Goal: Information Seeking & Learning: Learn about a topic

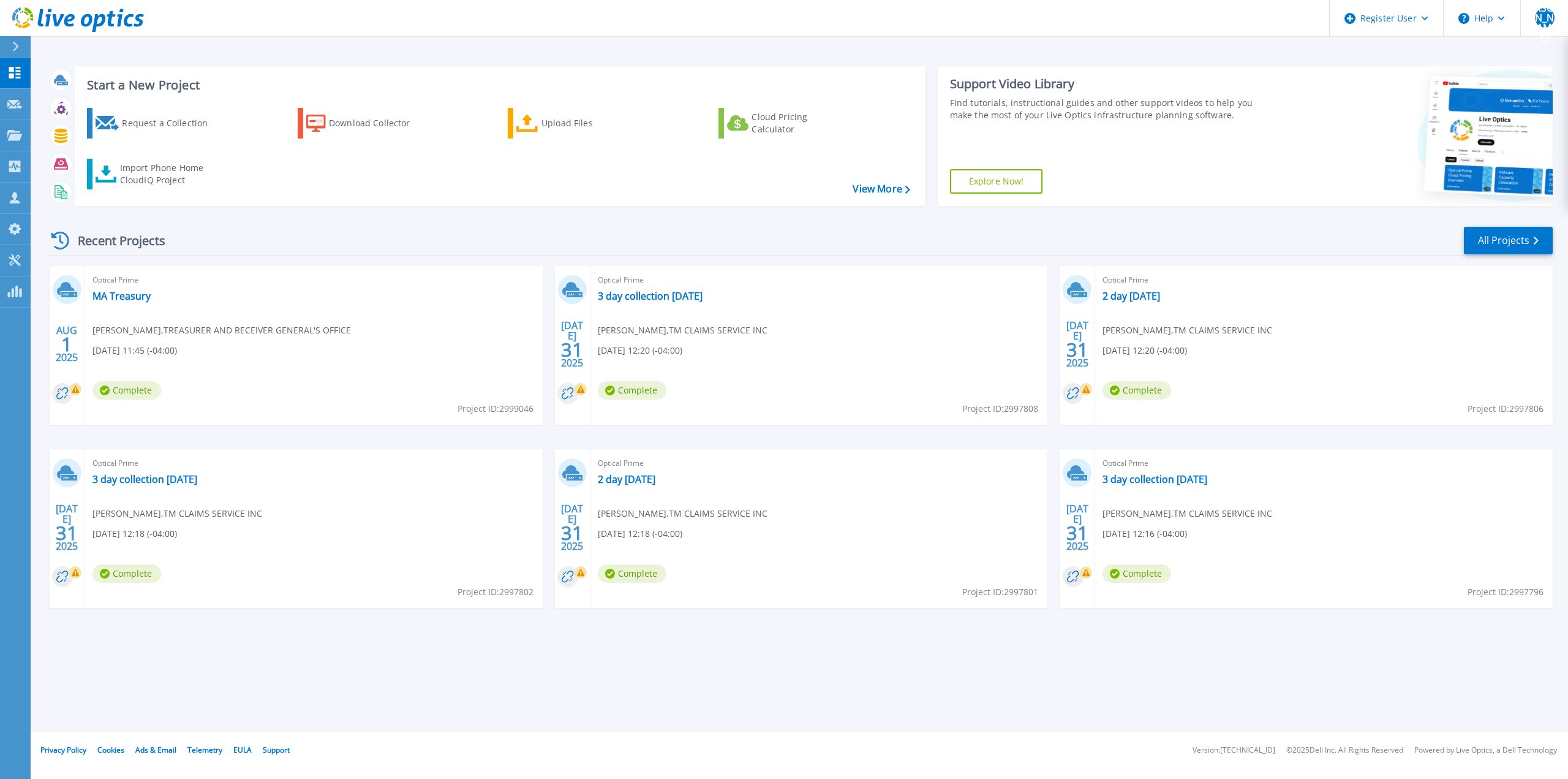
click at [902, 503] on div "Optical Prime 2 day 7-30-25 Kevin Robbins , TM CLAIMS SERVICE INC 07/31/2025, 1…" at bounding box center [819, 528] width 457 height 159
click at [1504, 242] on link "All Projects" at bounding box center [1508, 240] width 89 height 27
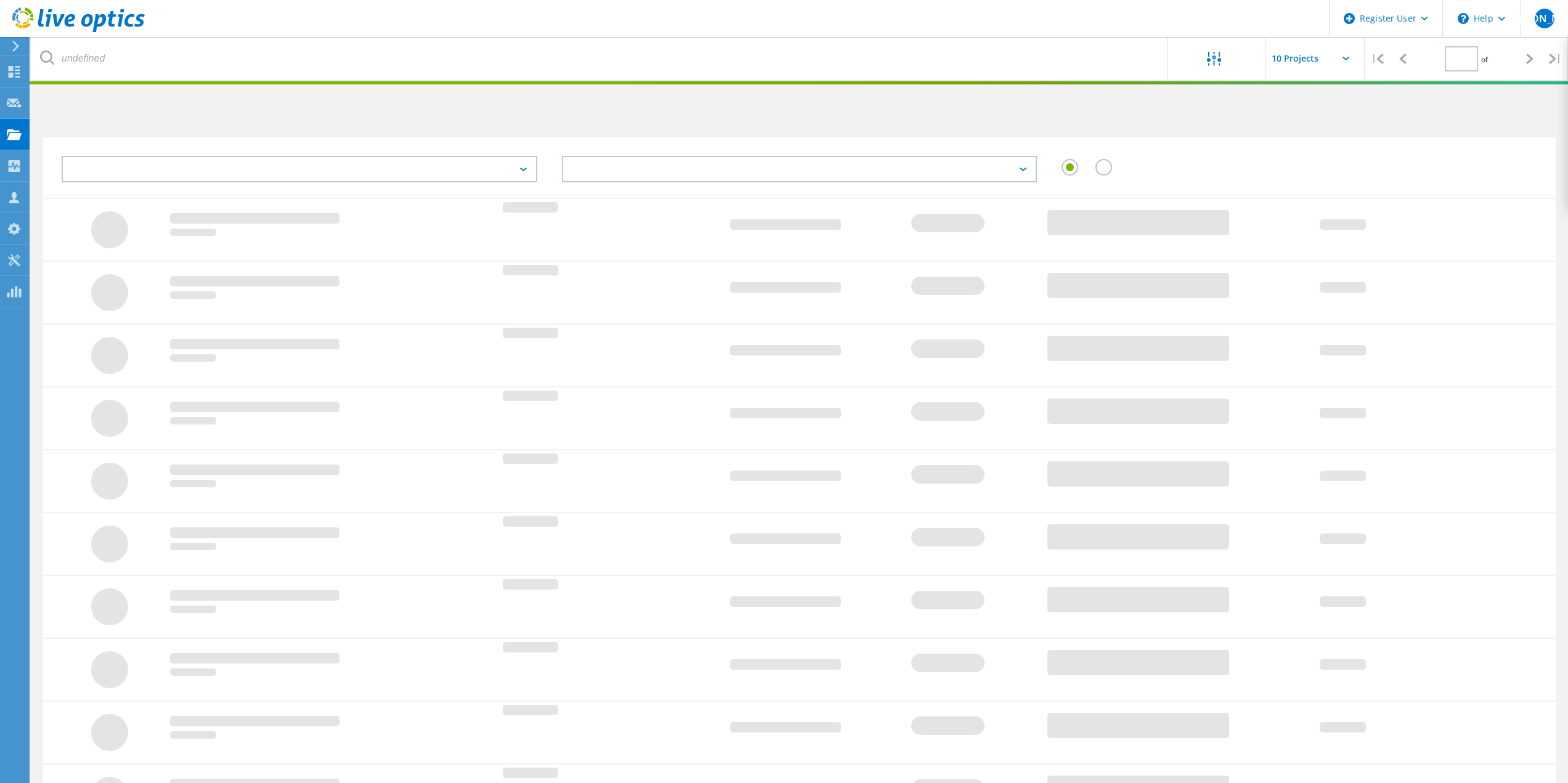
type input "1"
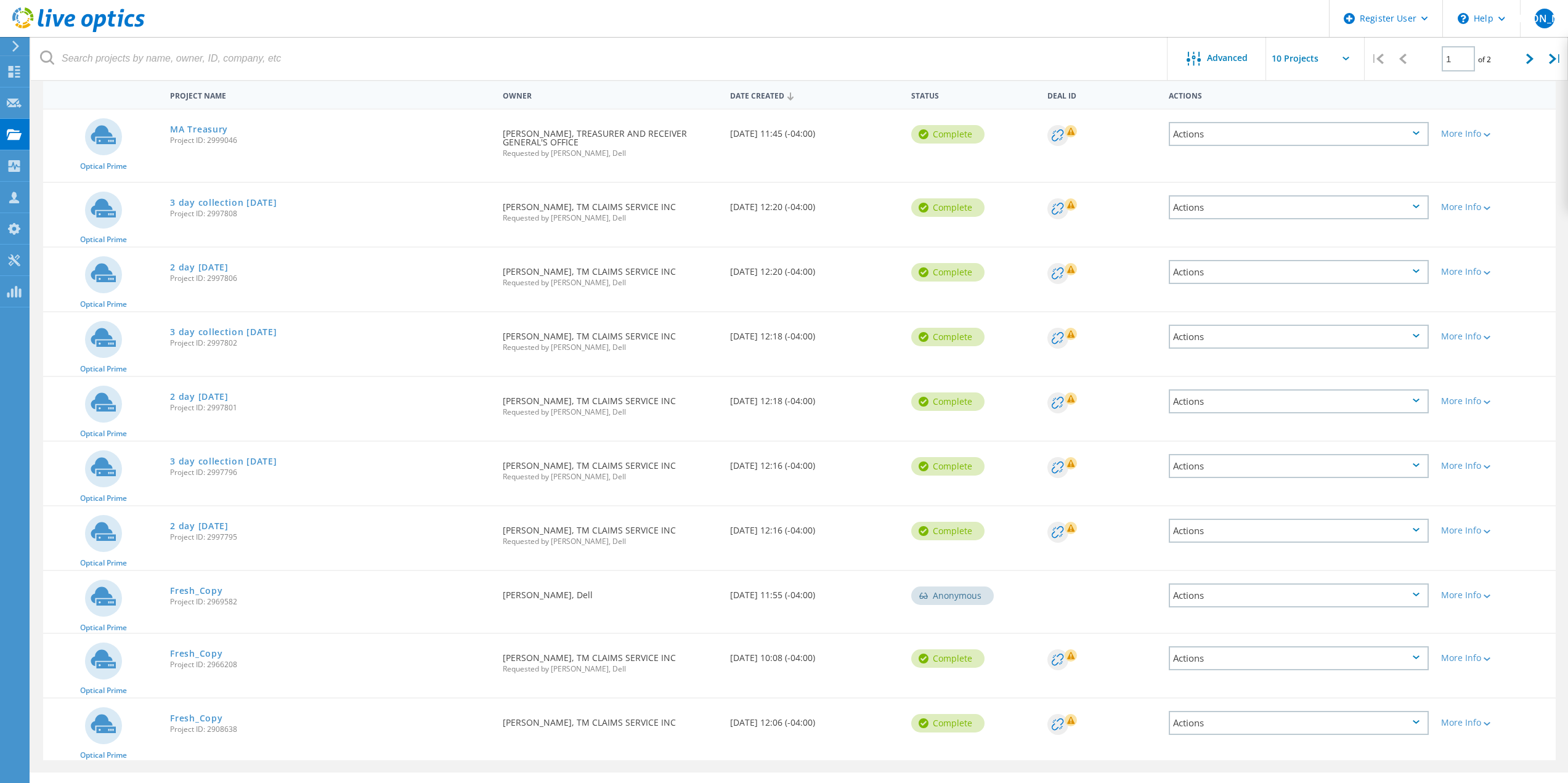
scroll to position [144, 0]
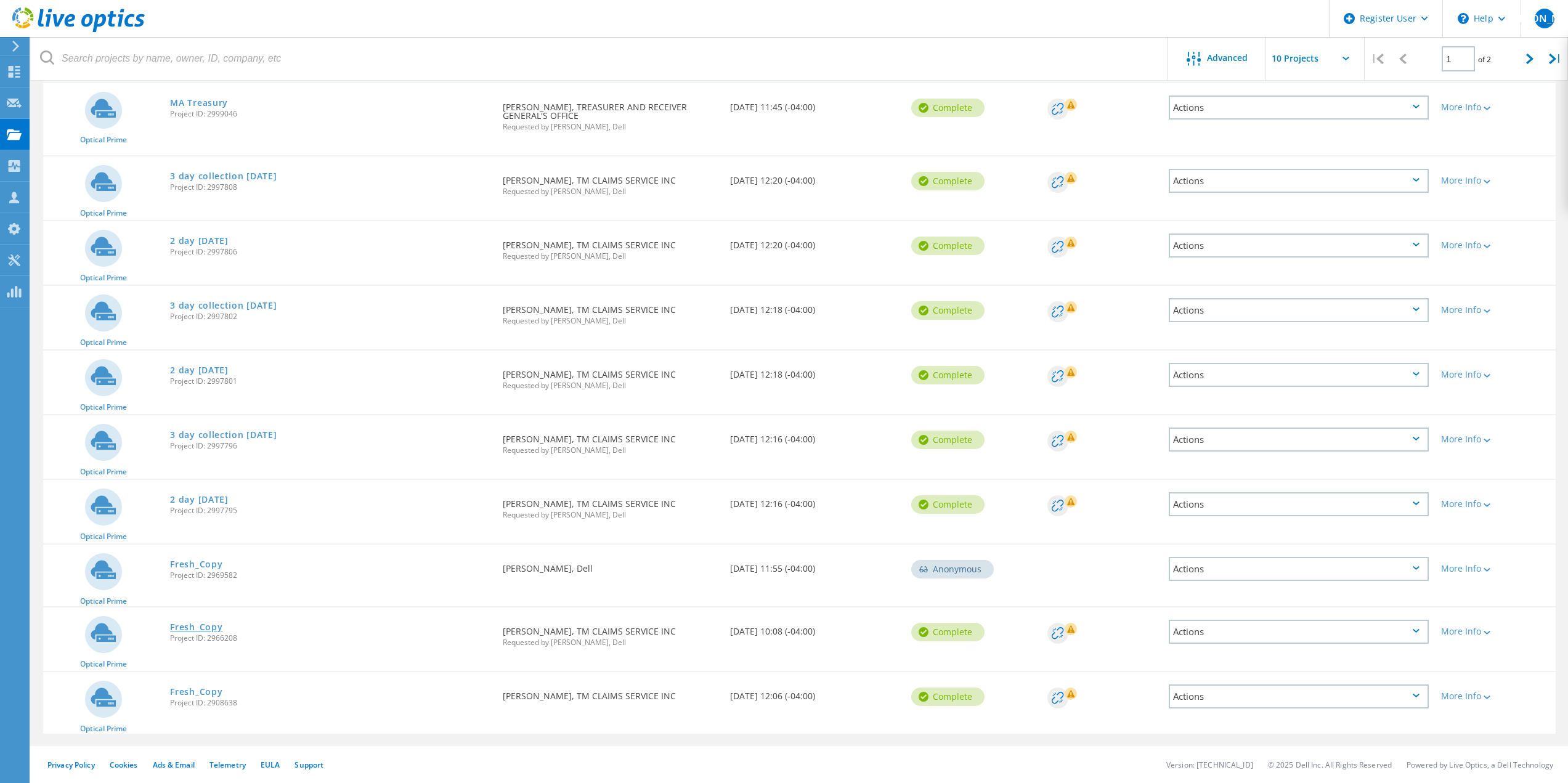
click at [184, 625] on link "Fresh_Copy" at bounding box center [196, 627] width 53 height 9
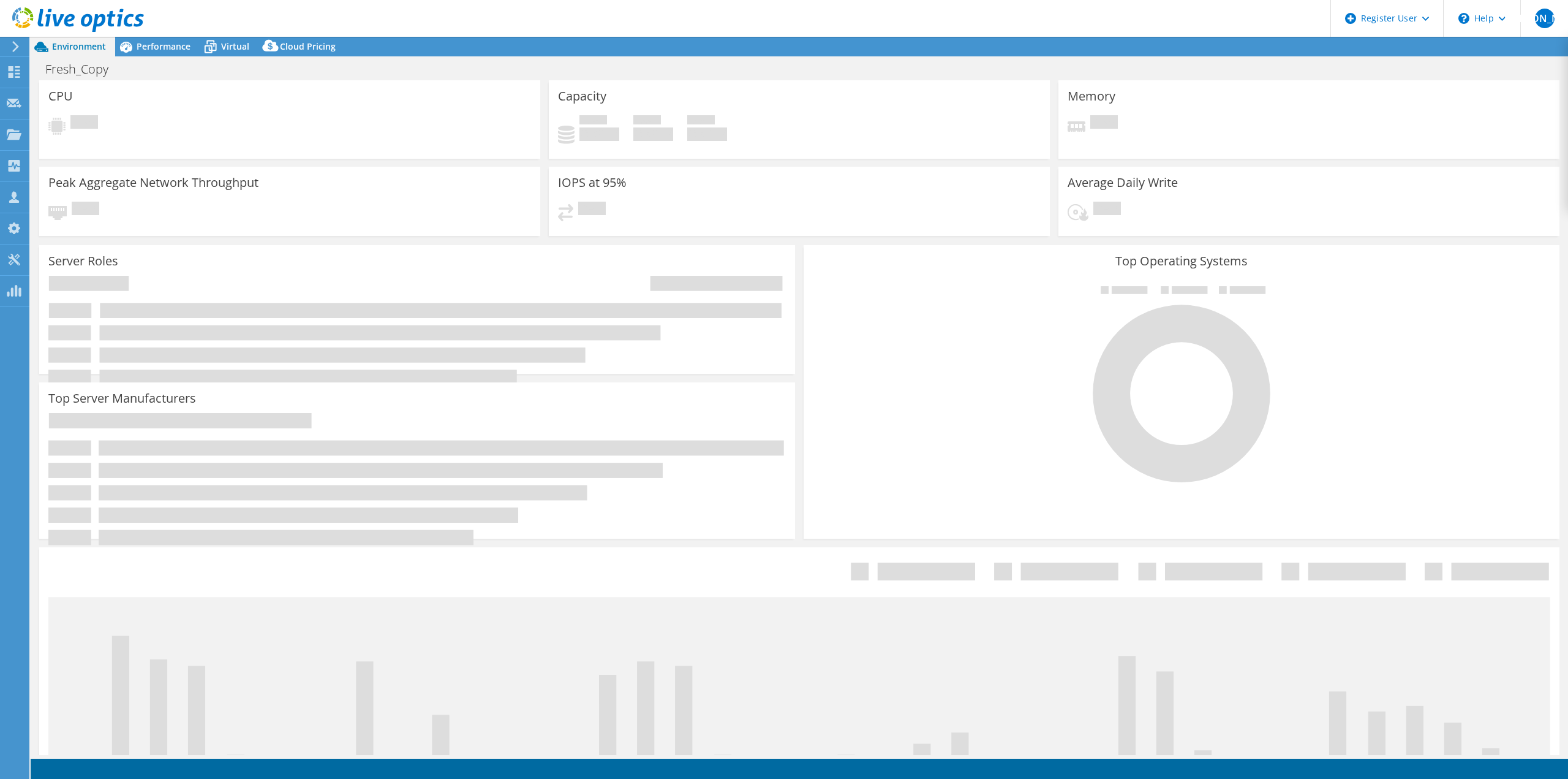
select select "USD"
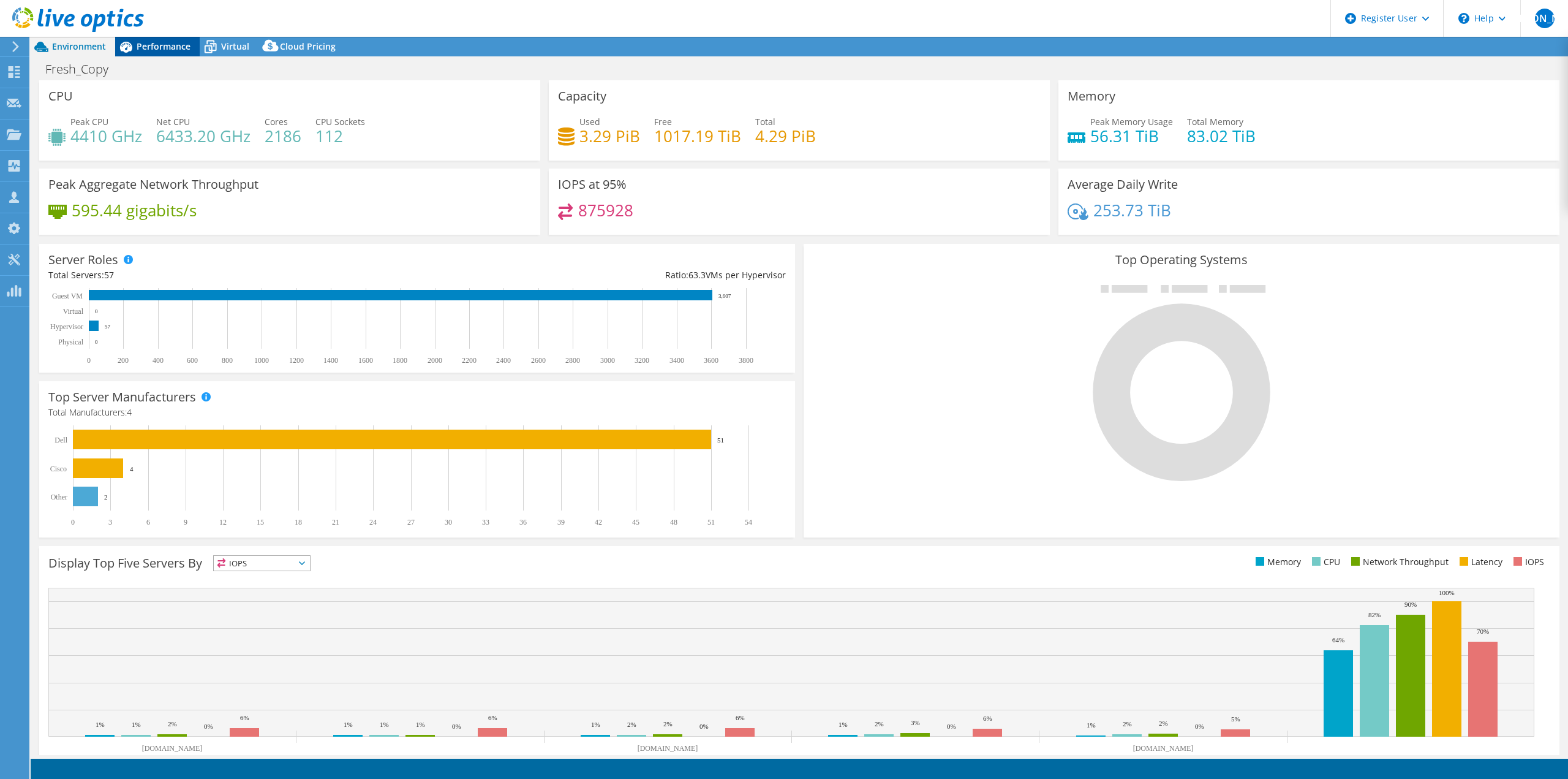
click at [173, 48] on span "Performance" at bounding box center [163, 46] width 54 height 11
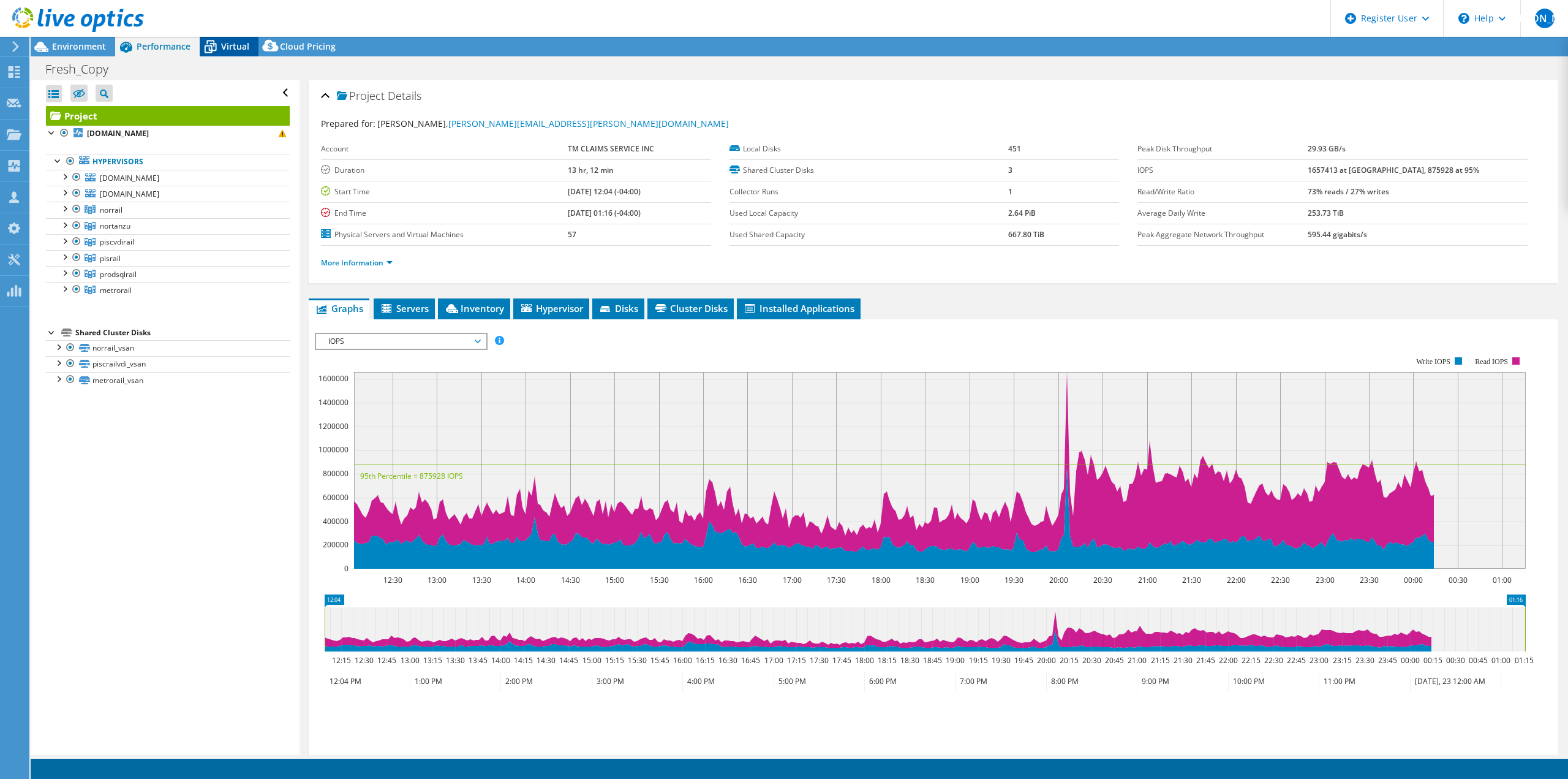
click at [218, 46] on icon at bounding box center [211, 47] width 22 height 22
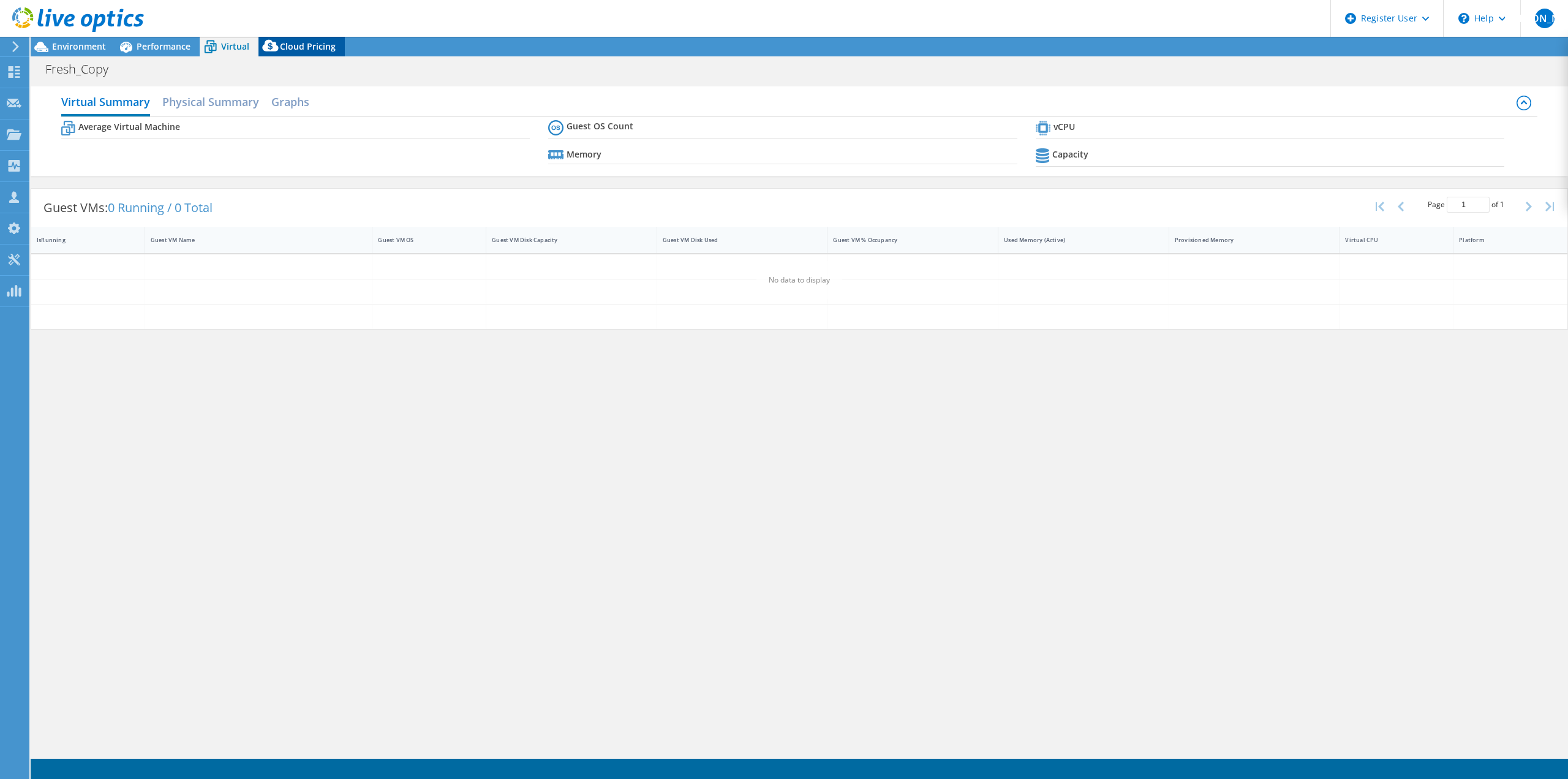
click at [281, 41] on icon at bounding box center [271, 48] width 24 height 24
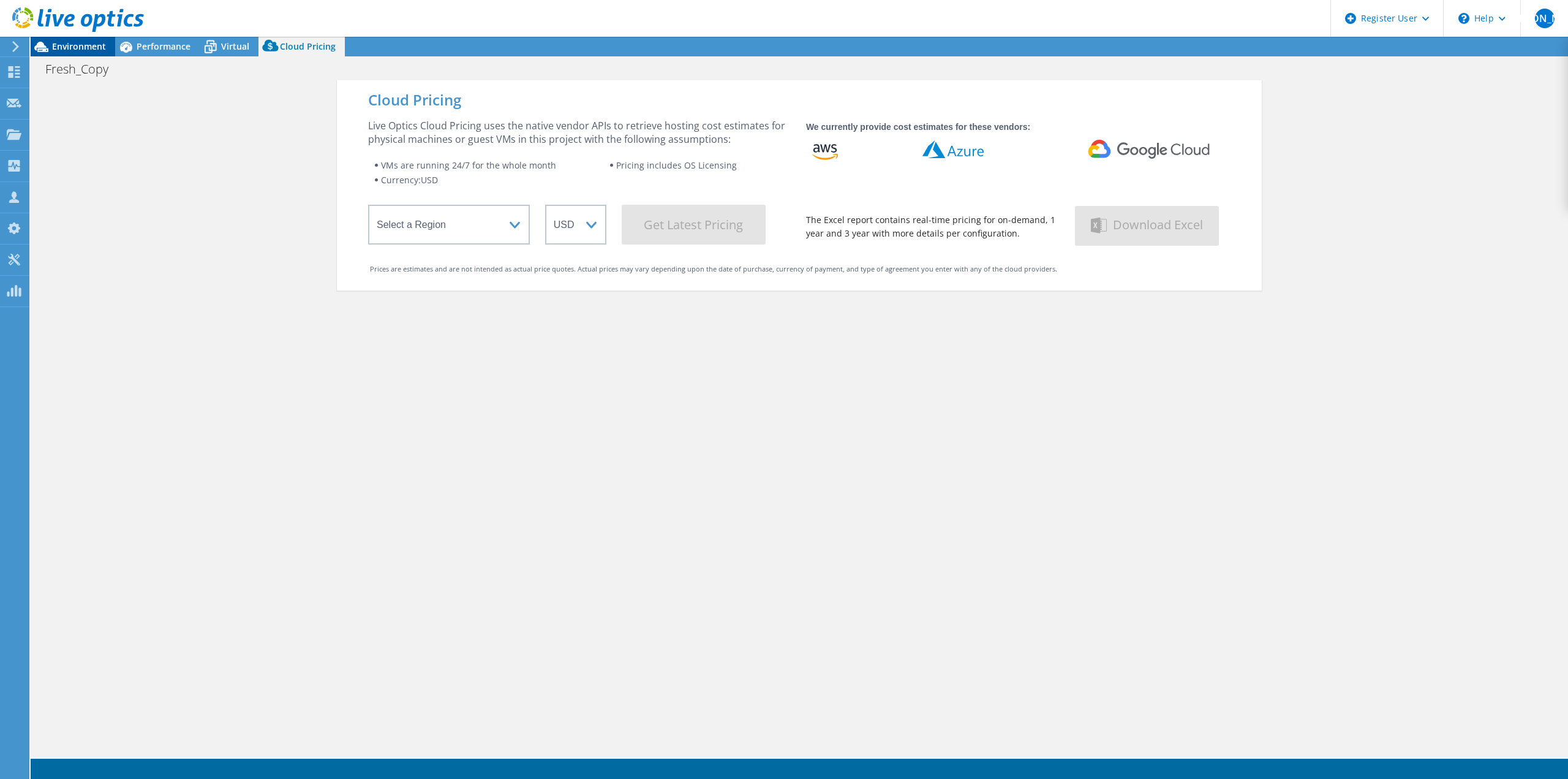
click at [67, 41] on span "Environment" at bounding box center [79, 46] width 54 height 11
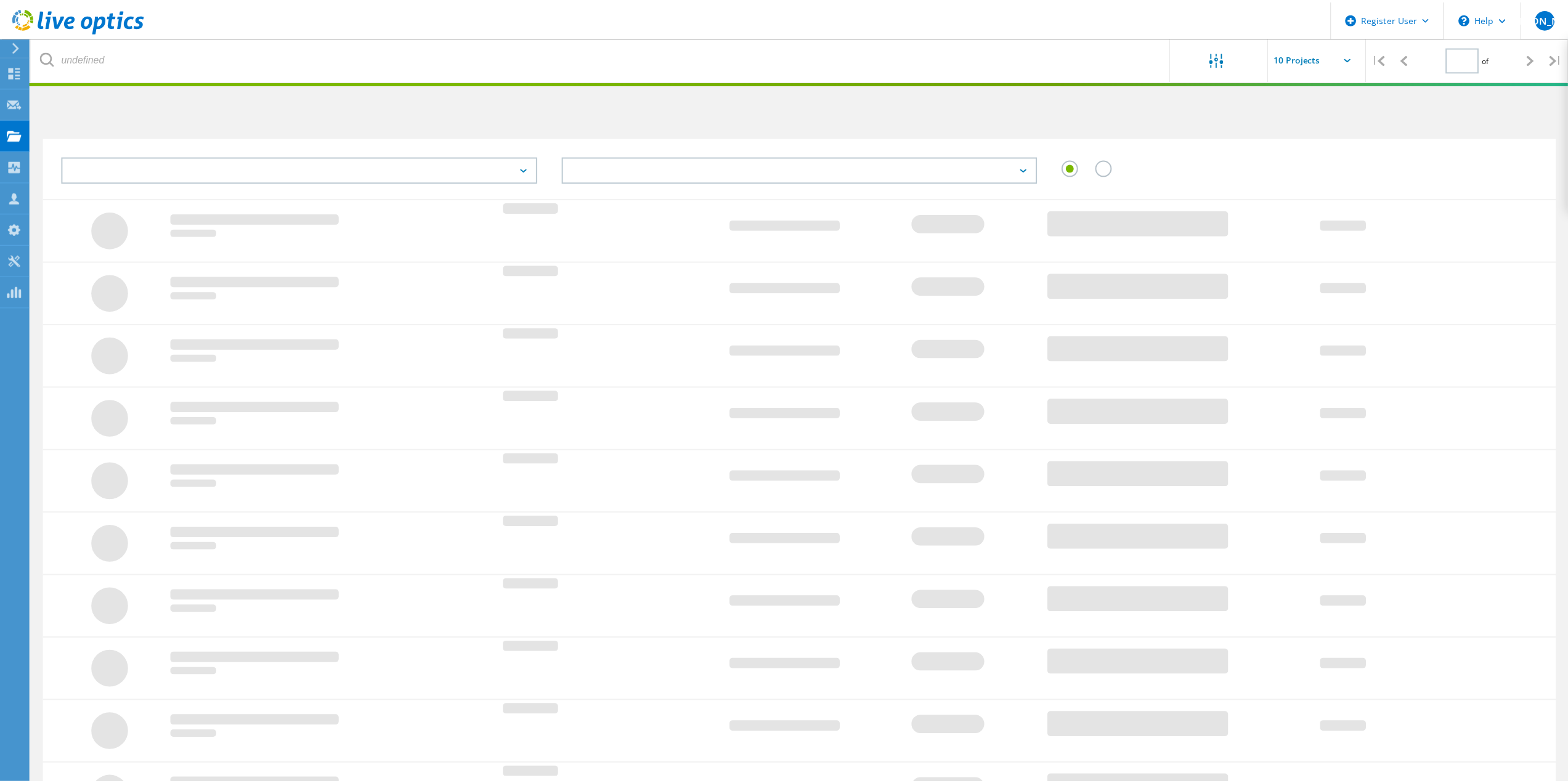
scroll to position [92, 0]
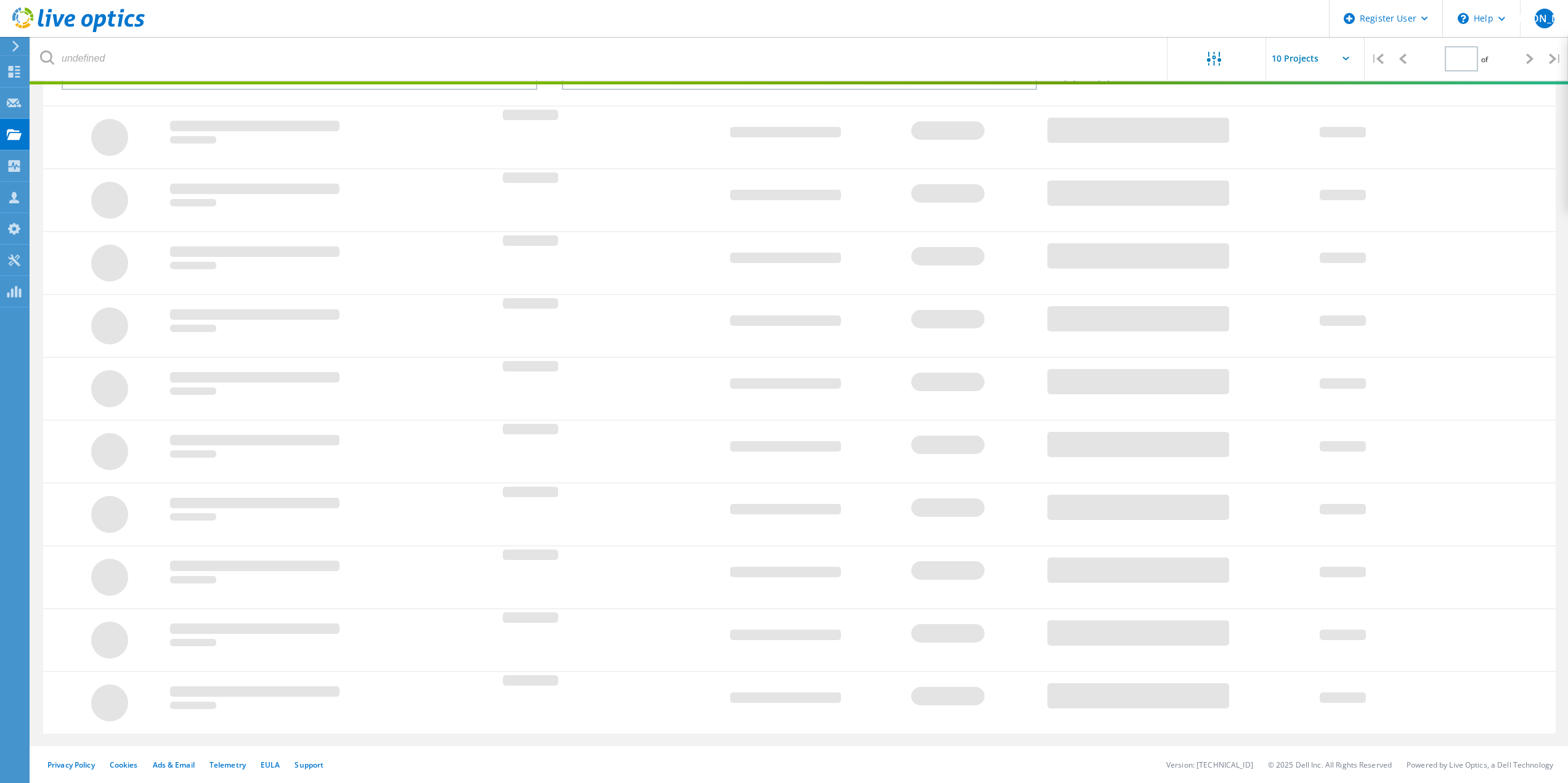
type input "1"
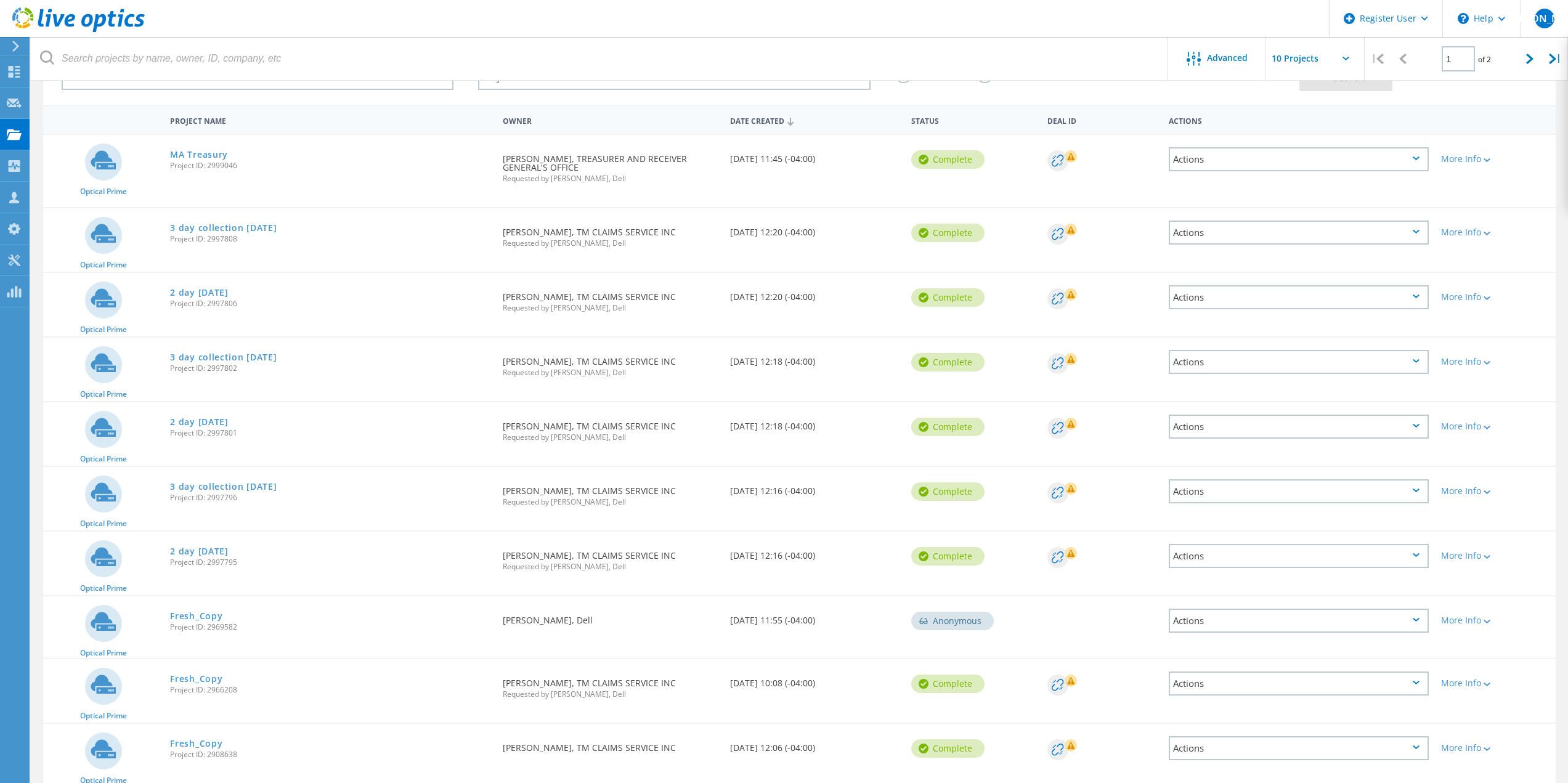
scroll to position [144, 0]
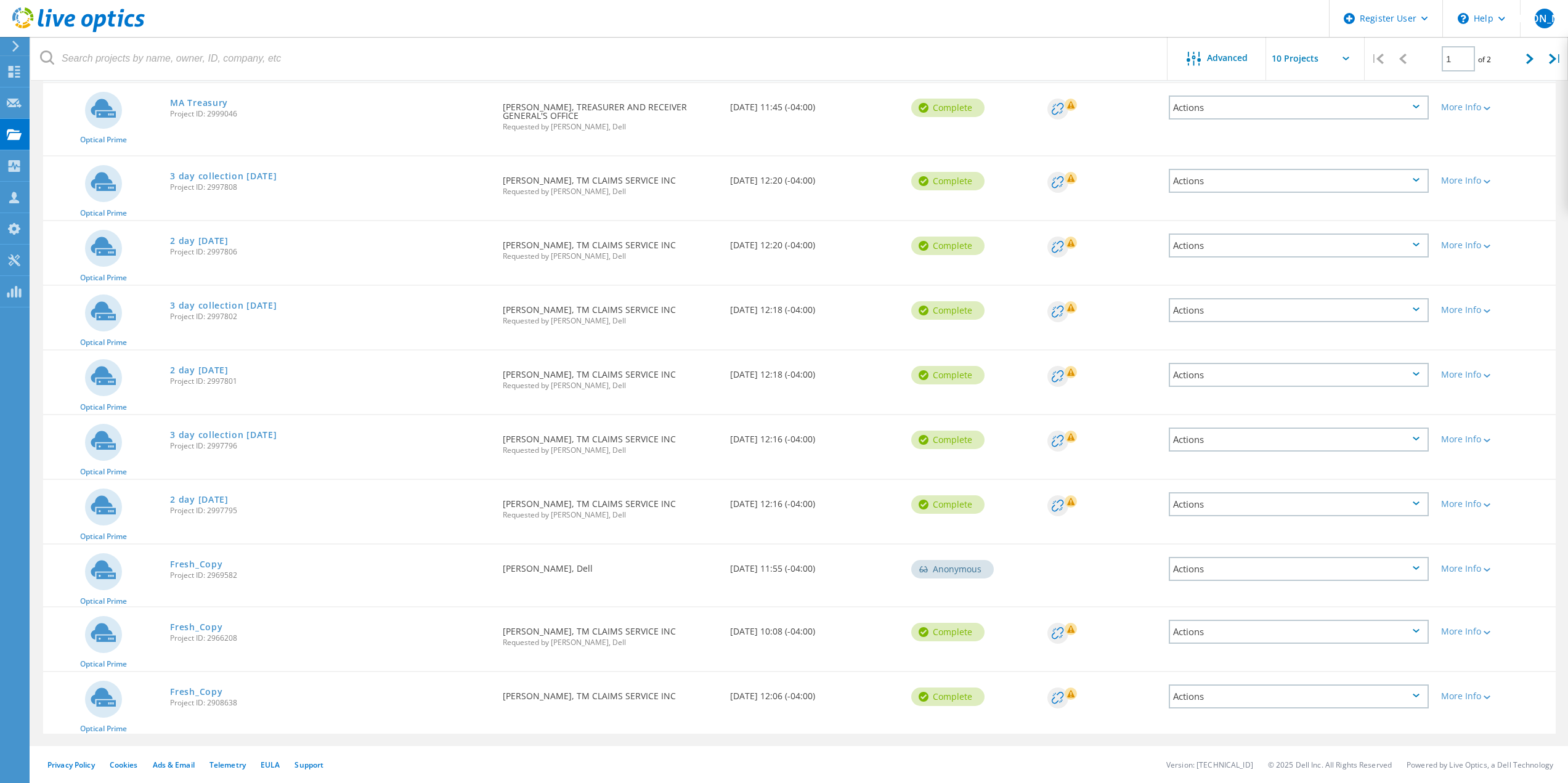
click at [103, 576] on icon at bounding box center [103, 570] width 25 height 19
click at [190, 691] on link "Fresh_Copy" at bounding box center [196, 691] width 53 height 9
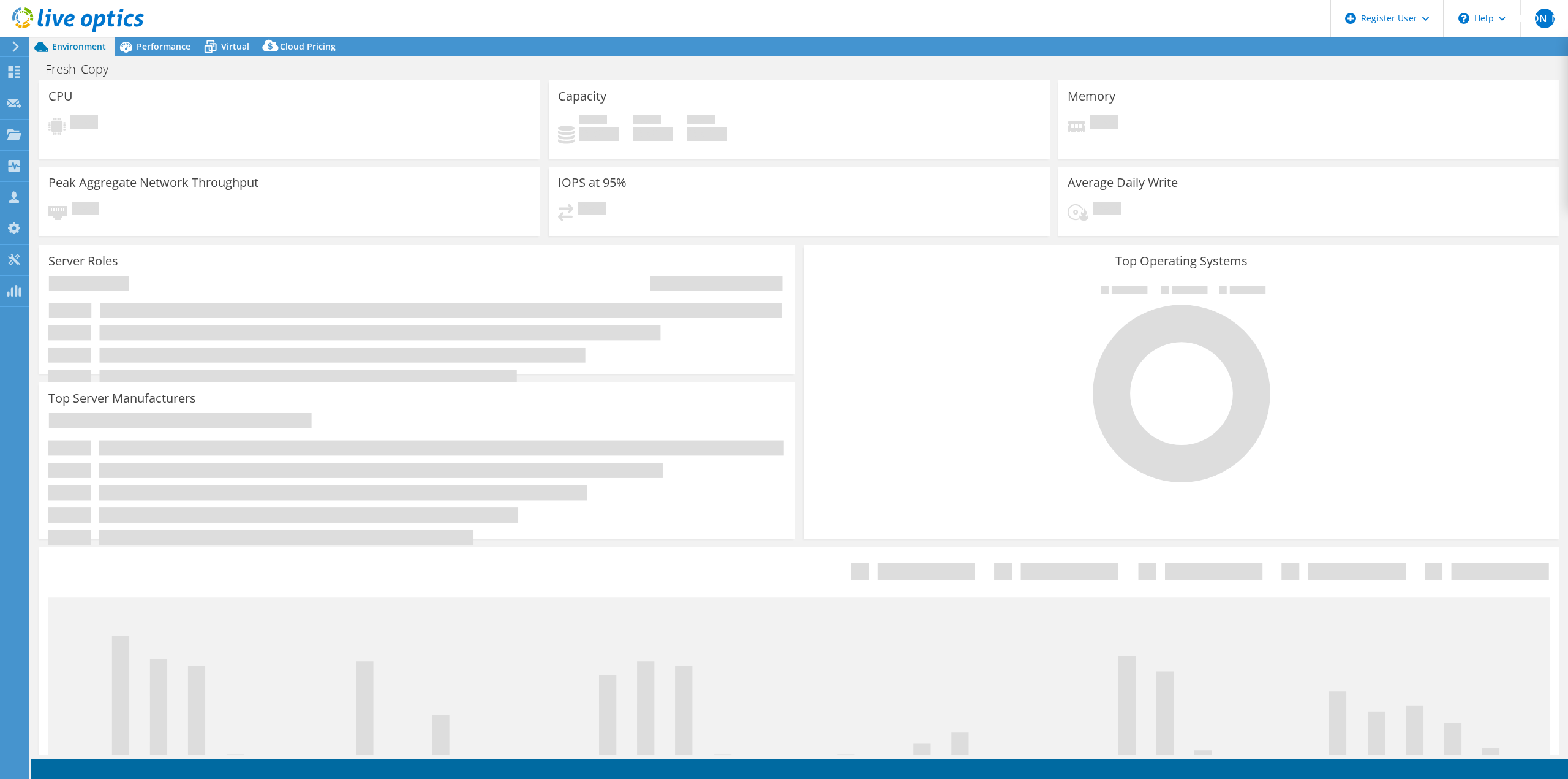
select select "USD"
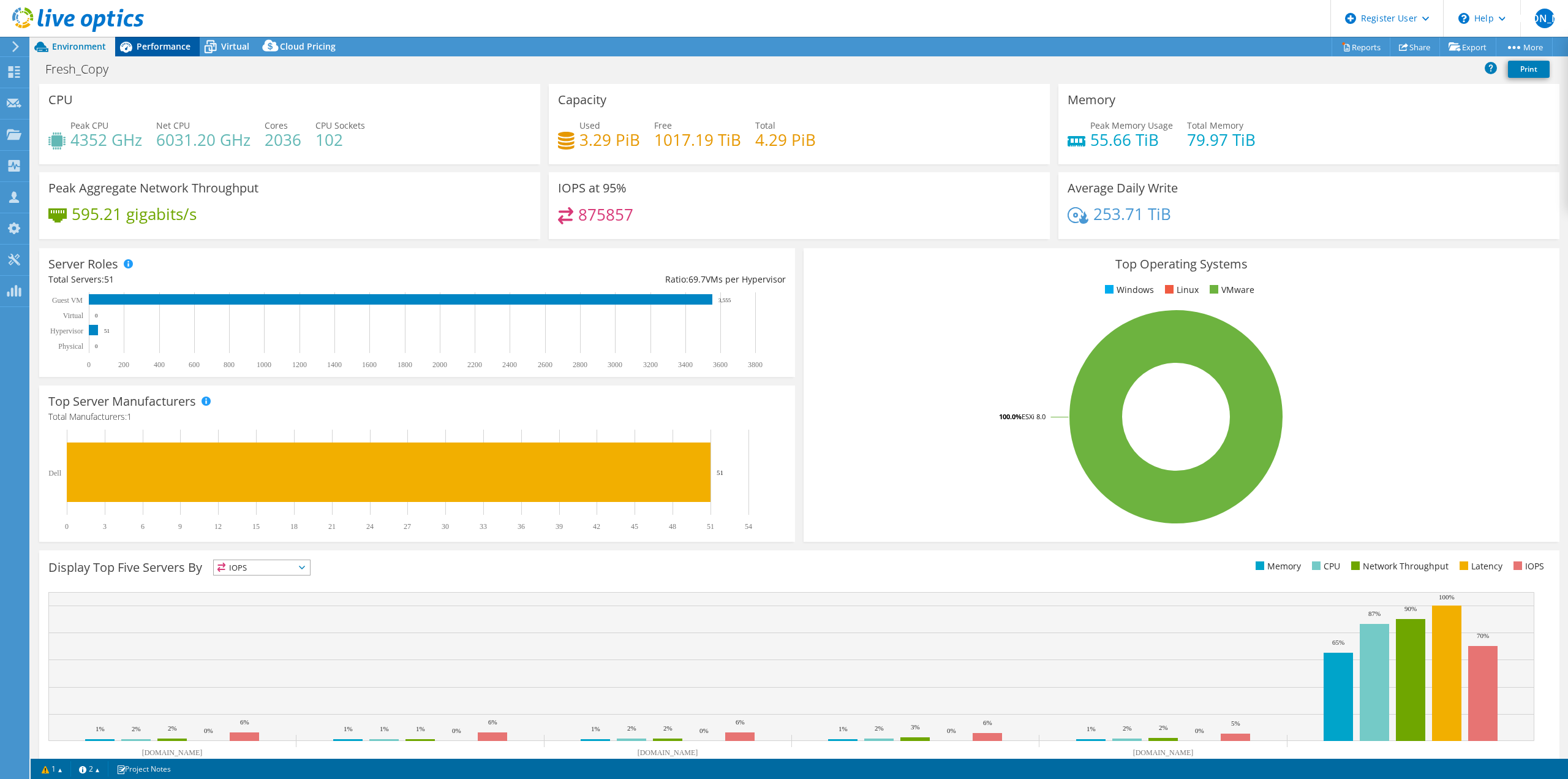
click at [158, 43] on span "Performance" at bounding box center [163, 46] width 54 height 11
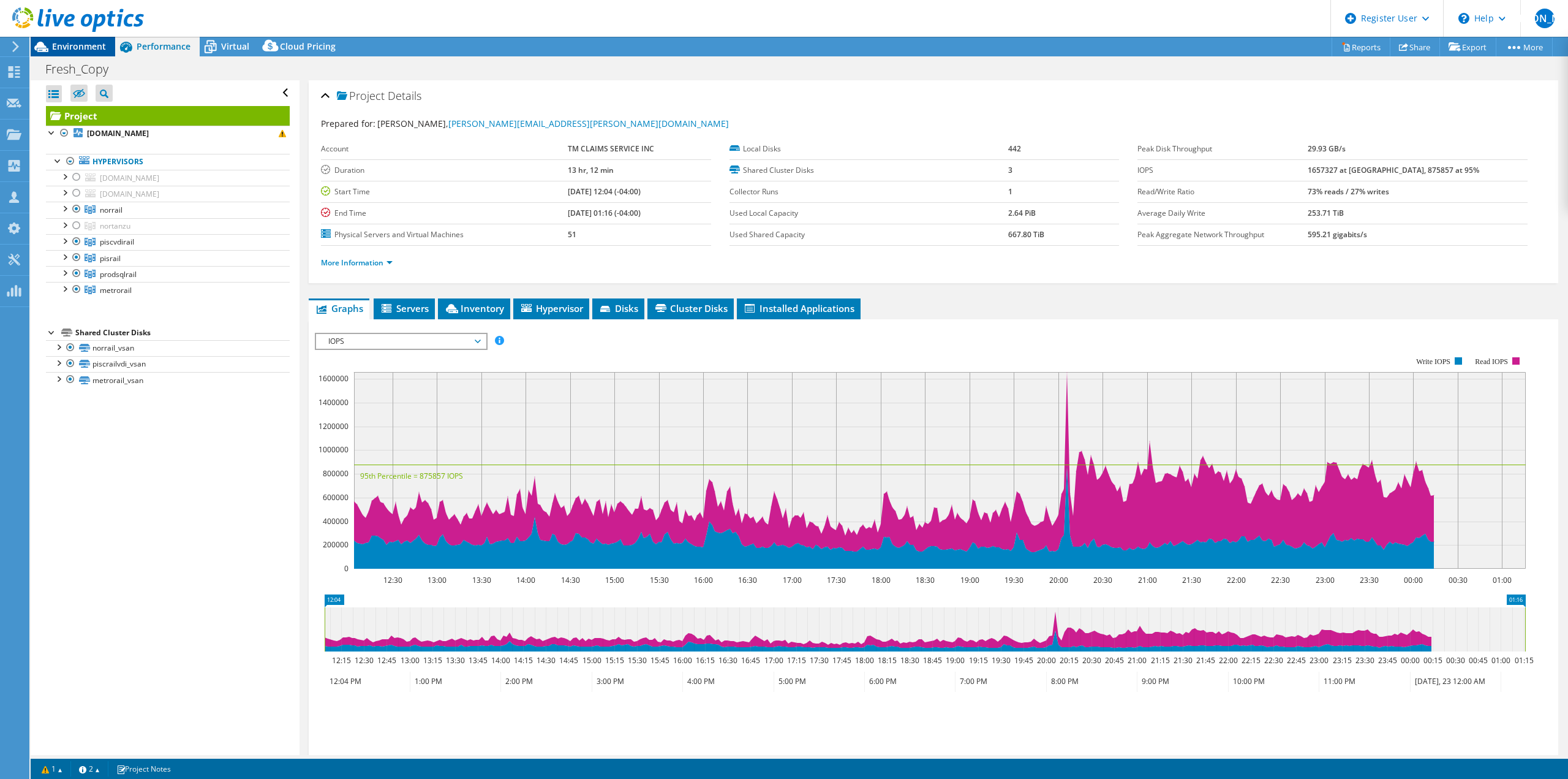
click at [104, 45] on span "Environment" at bounding box center [79, 46] width 54 height 11
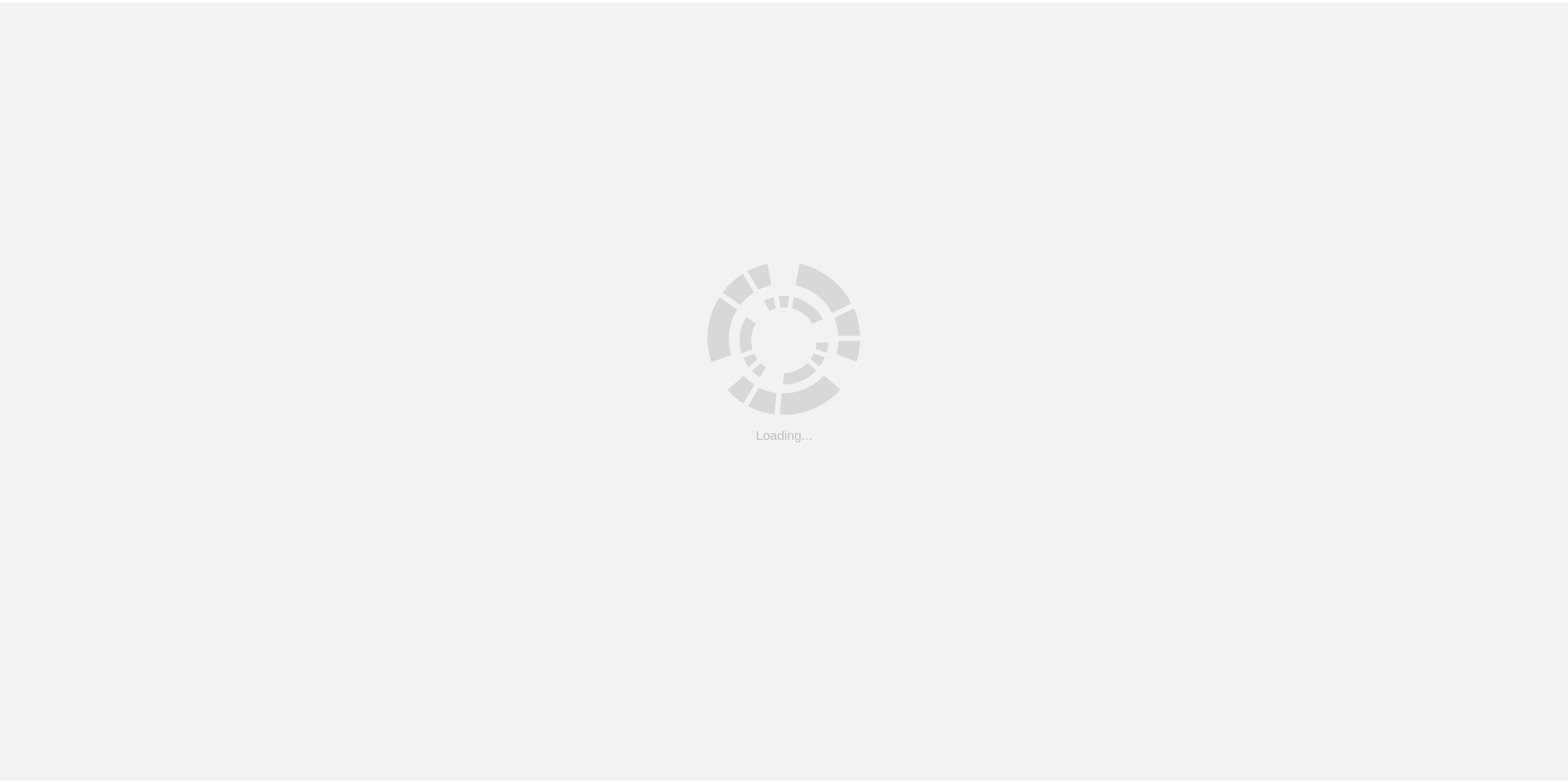
scroll to position [34, 0]
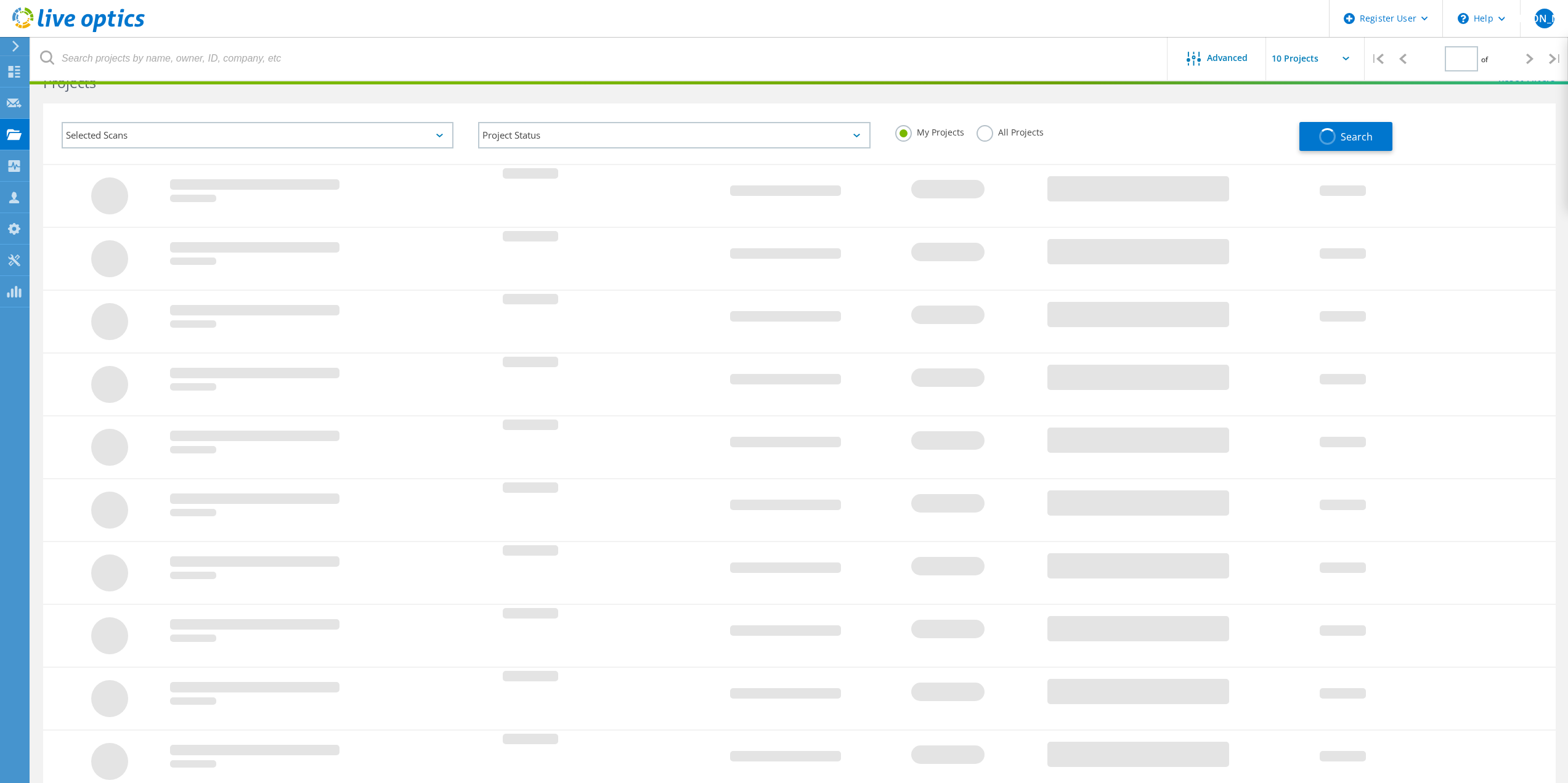
type input "1"
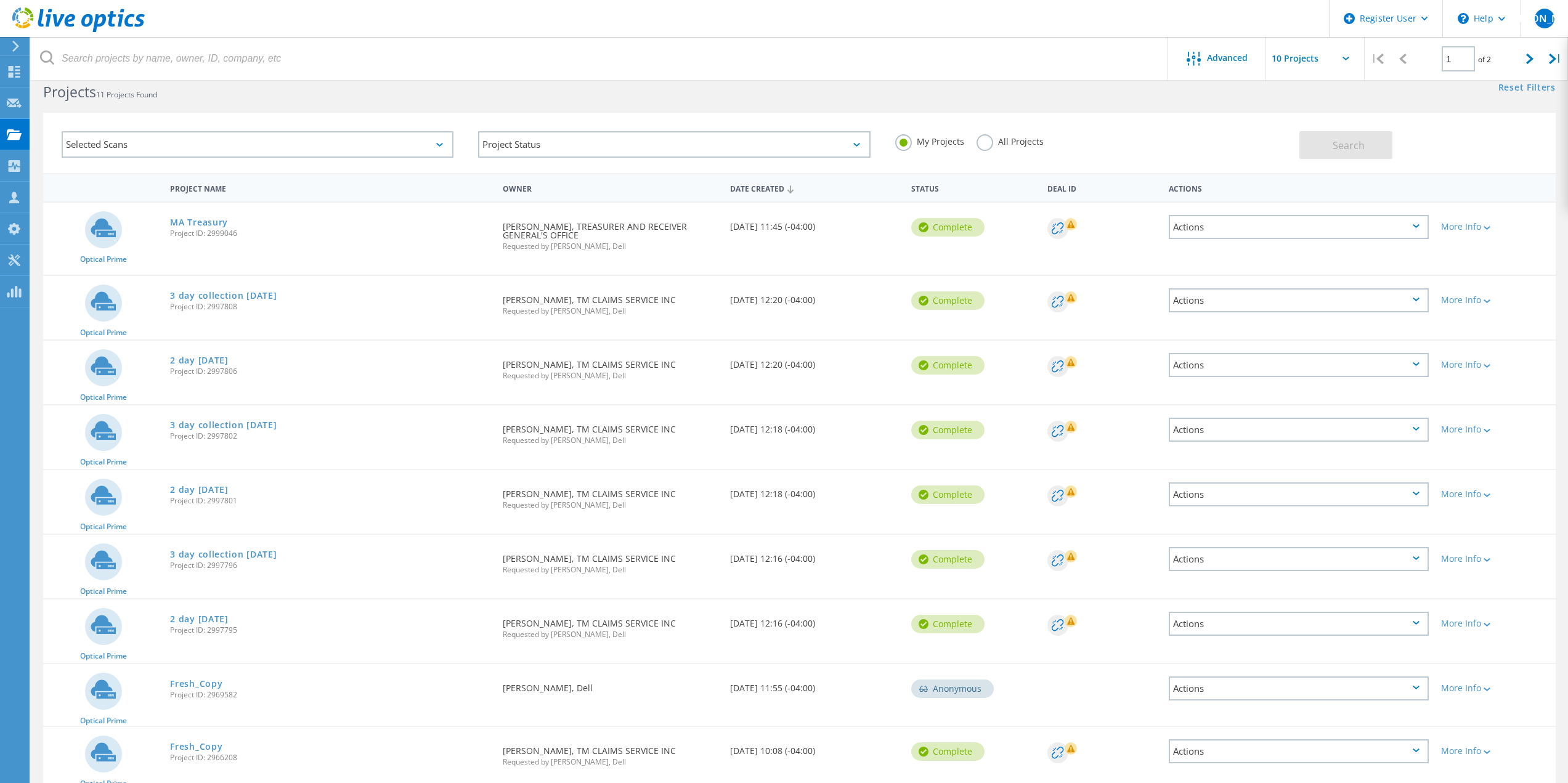
scroll to position [0, 0]
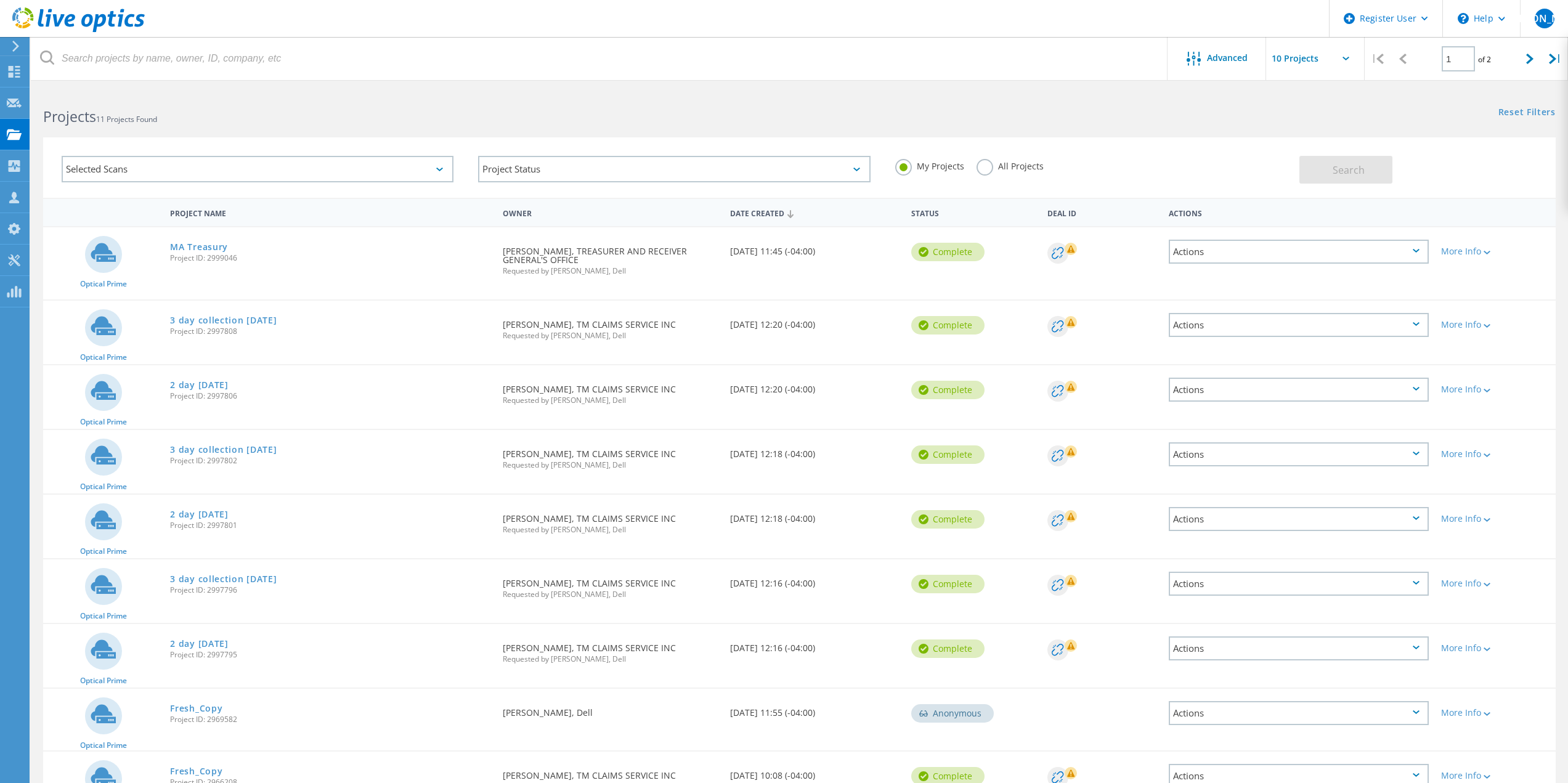
click at [433, 167] on div "Selected Scans" at bounding box center [257, 169] width 392 height 27
click at [555, 163] on div "Project Status" at bounding box center [674, 169] width 392 height 27
click at [578, 139] on div "Selected Scans Project Status In Progress Complete Published Anonymous Archived…" at bounding box center [799, 168] width 1512 height 61
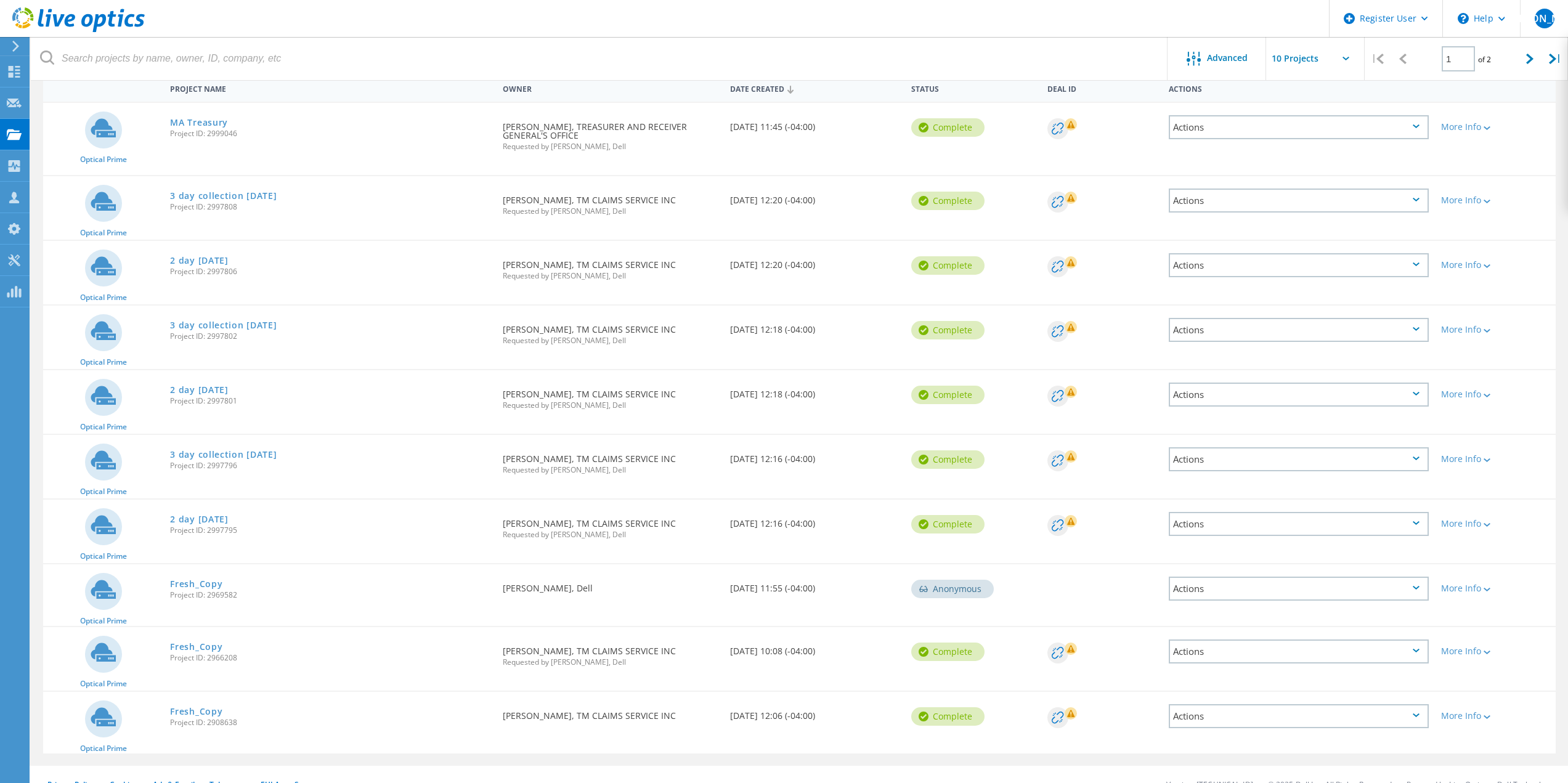
scroll to position [144, 0]
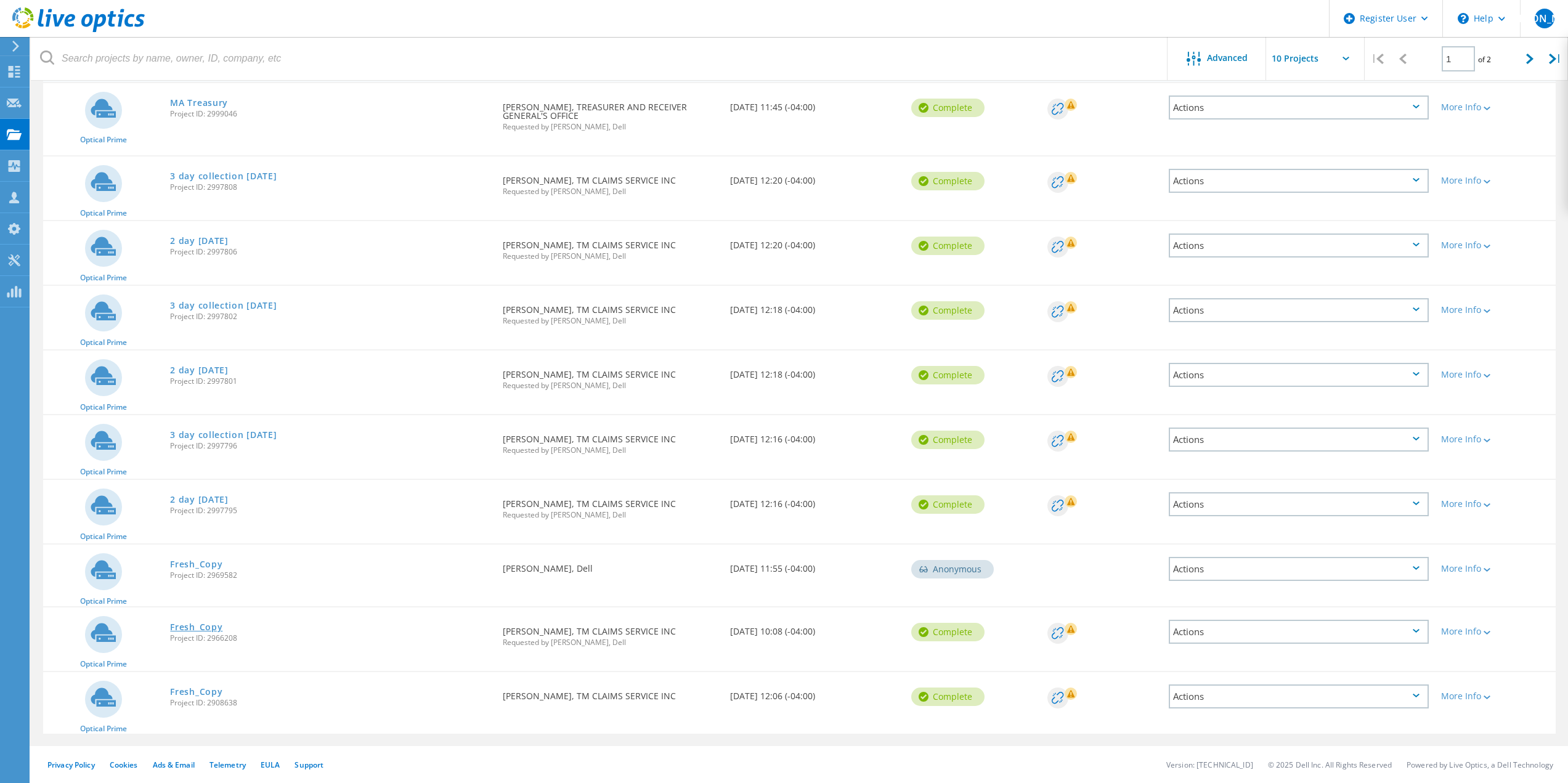
click at [201, 627] on link "Fresh_Copy" at bounding box center [196, 627] width 53 height 9
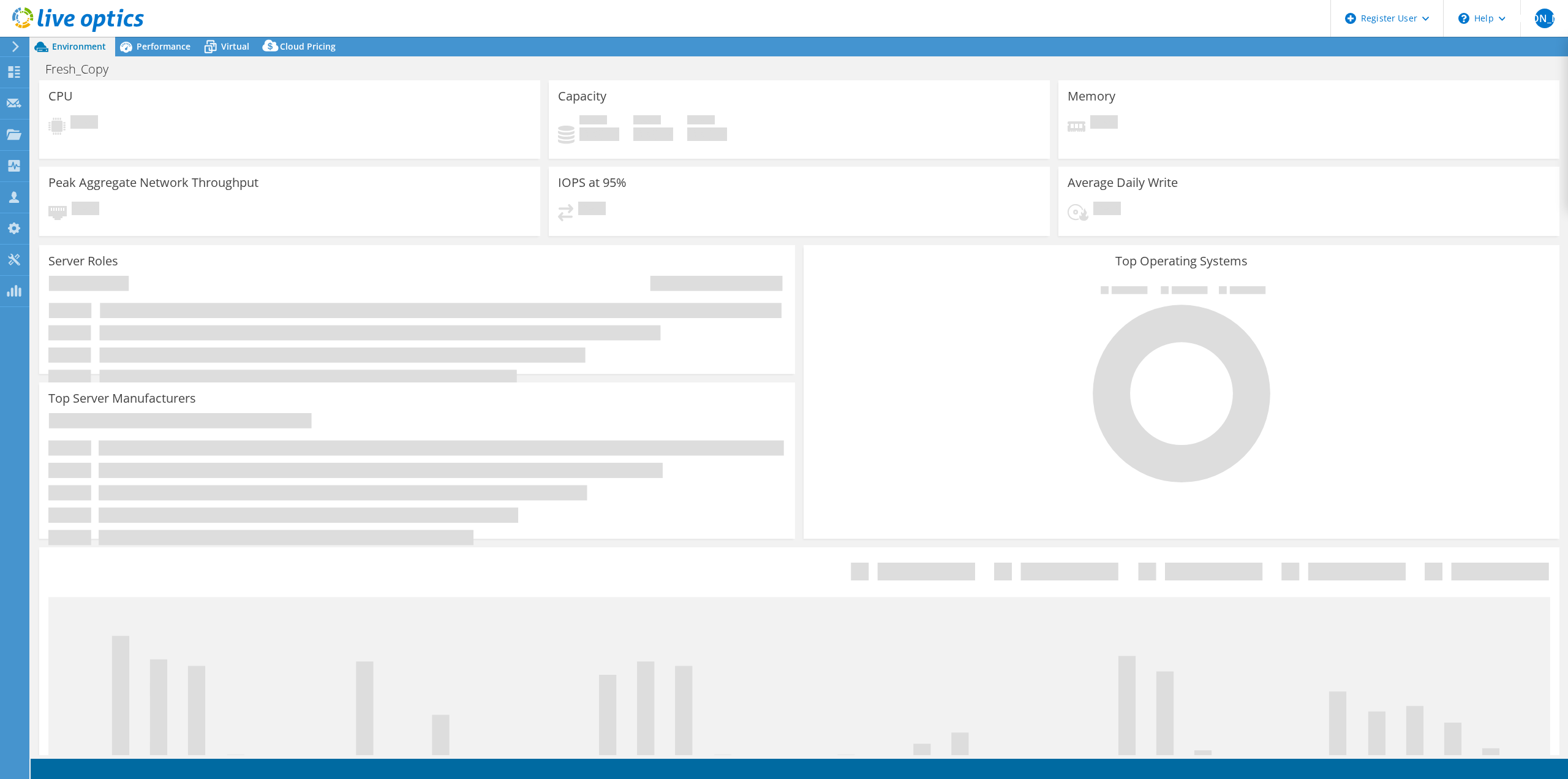
select select "USD"
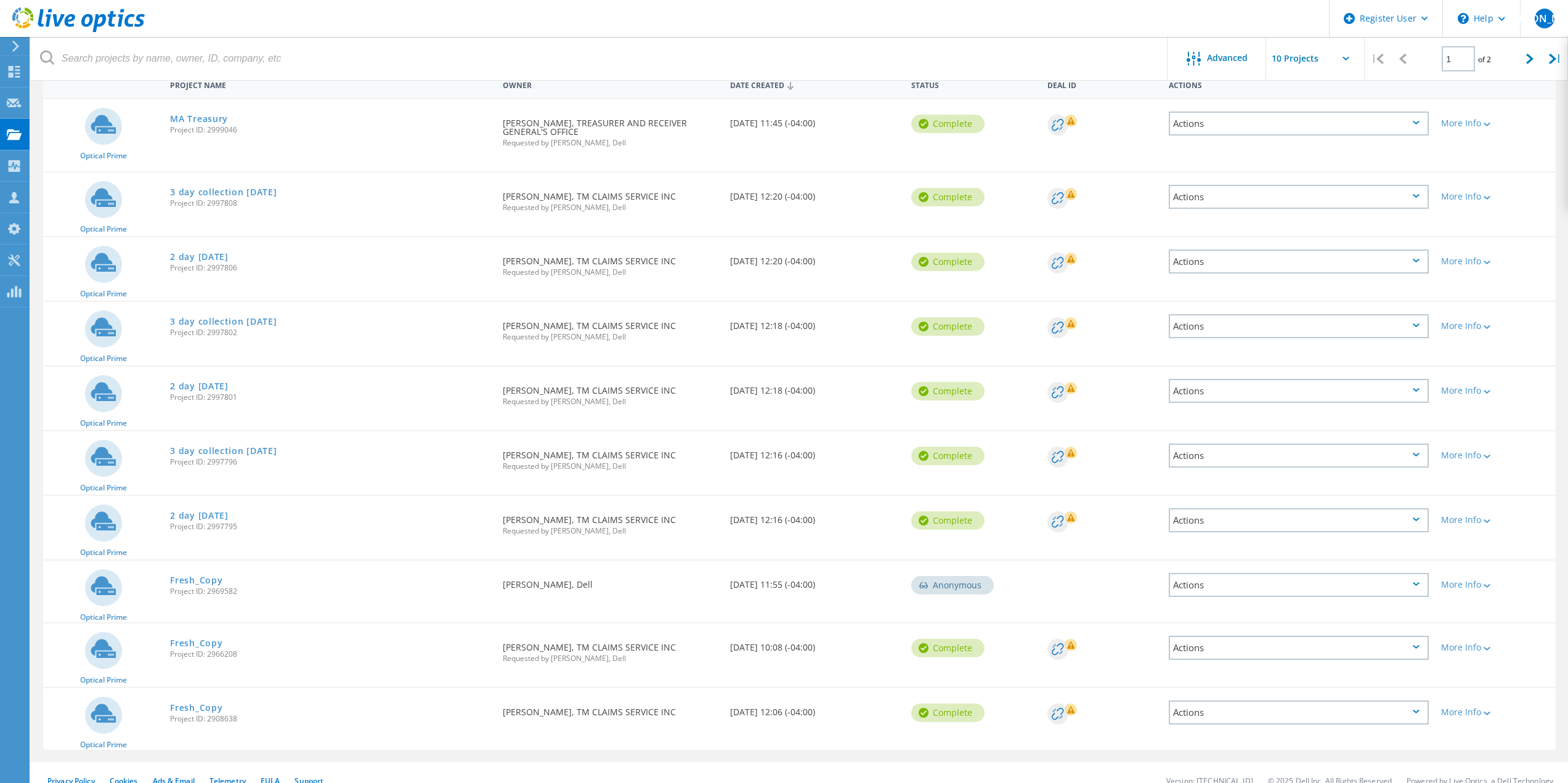
scroll to position [144, 0]
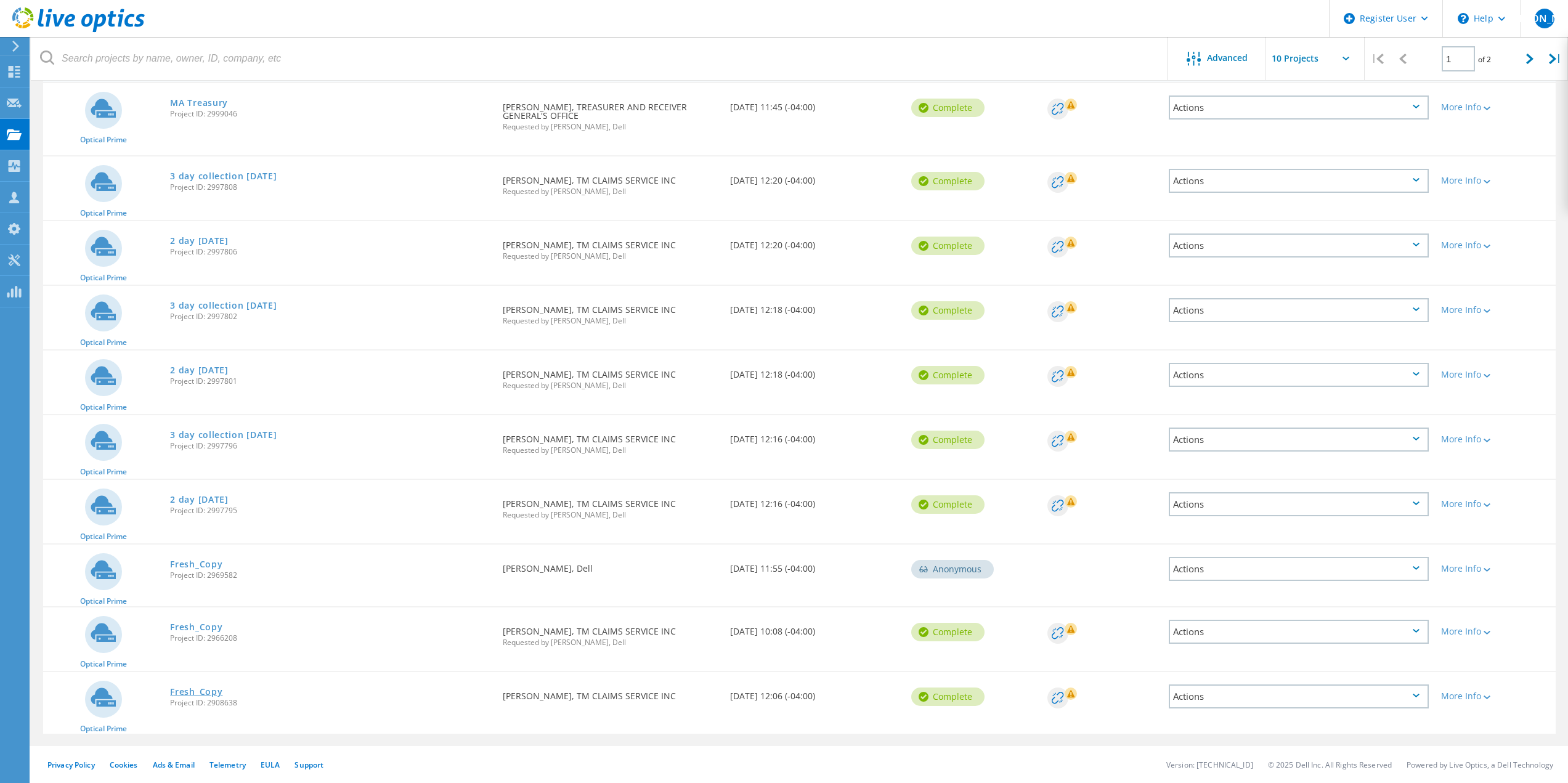
click at [194, 696] on link "Fresh_Copy" at bounding box center [196, 691] width 53 height 9
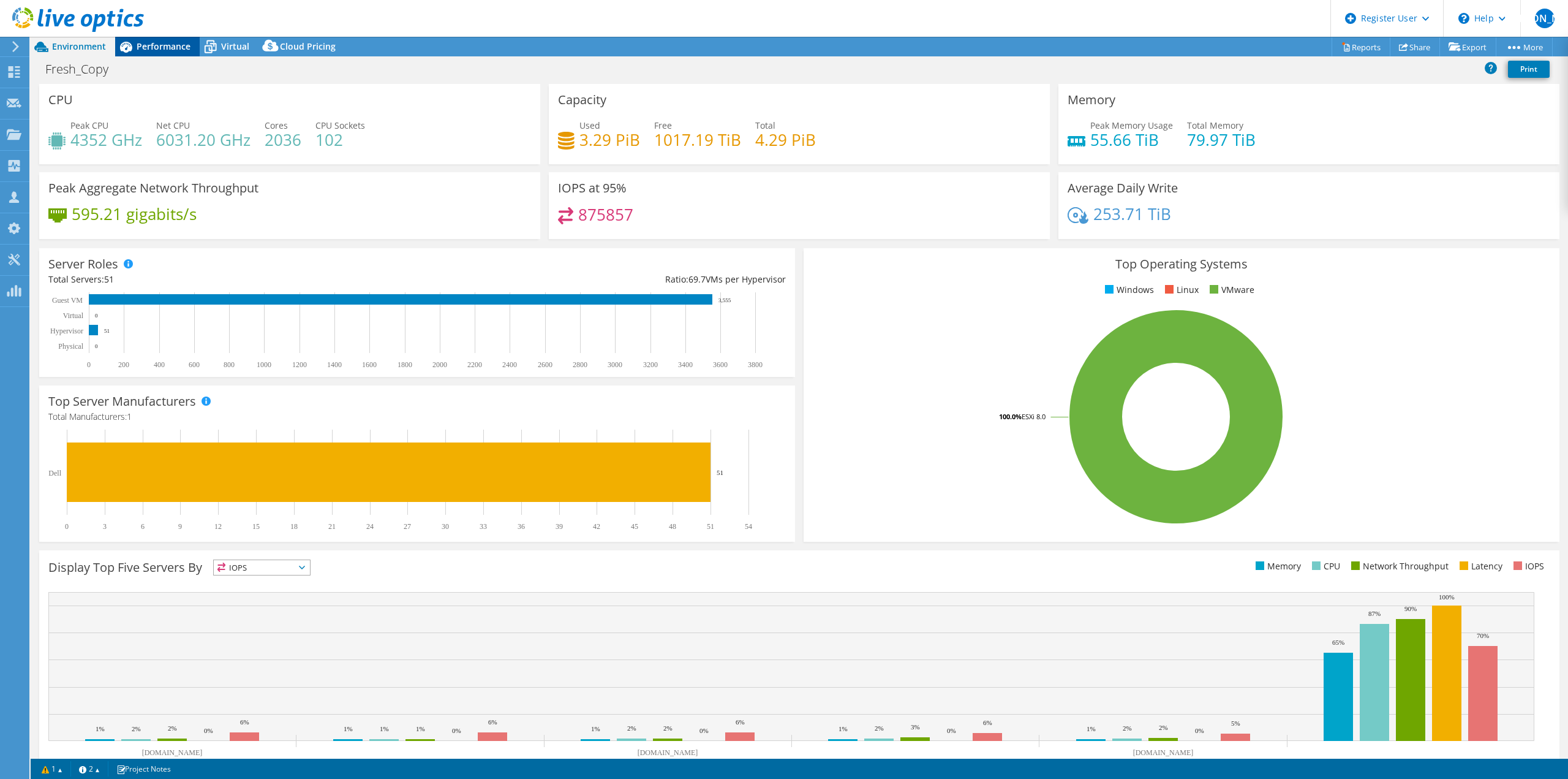
click at [161, 48] on span "Performance" at bounding box center [163, 46] width 54 height 11
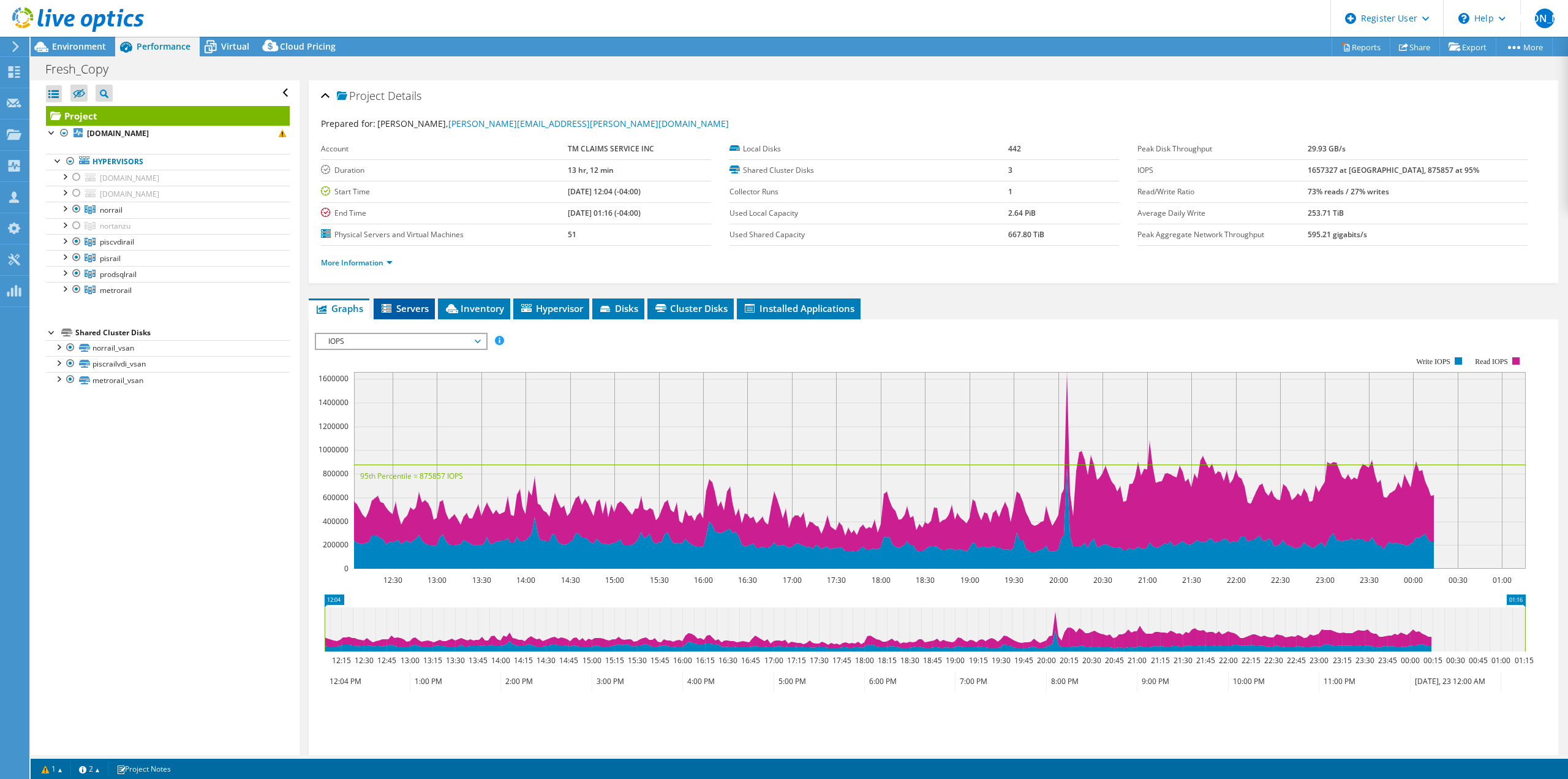
click at [403, 309] on span "Servers" at bounding box center [404, 308] width 49 height 12
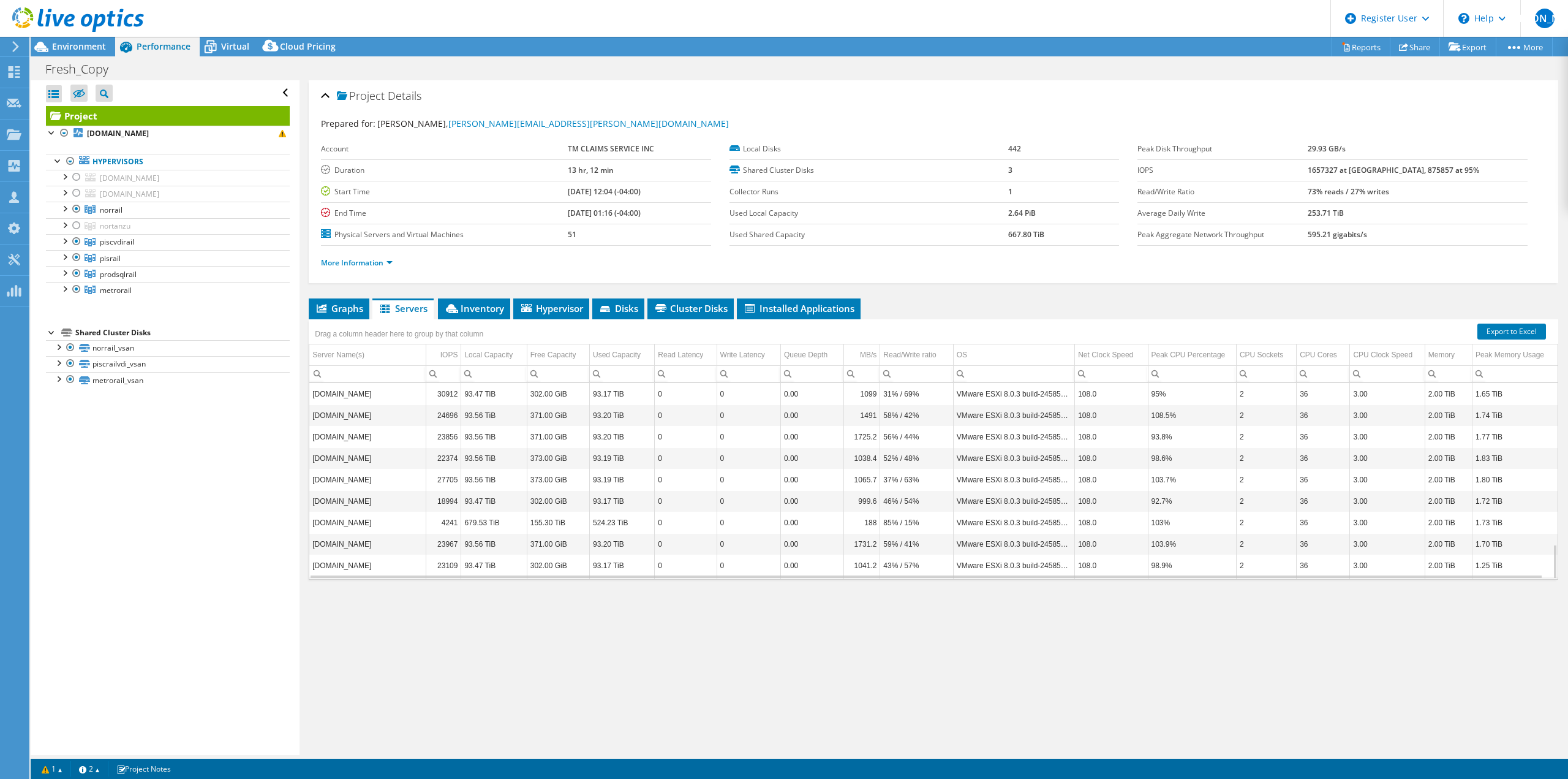
scroll to position [903, 0]
click at [95, 43] on span "Environment" at bounding box center [79, 46] width 54 height 11
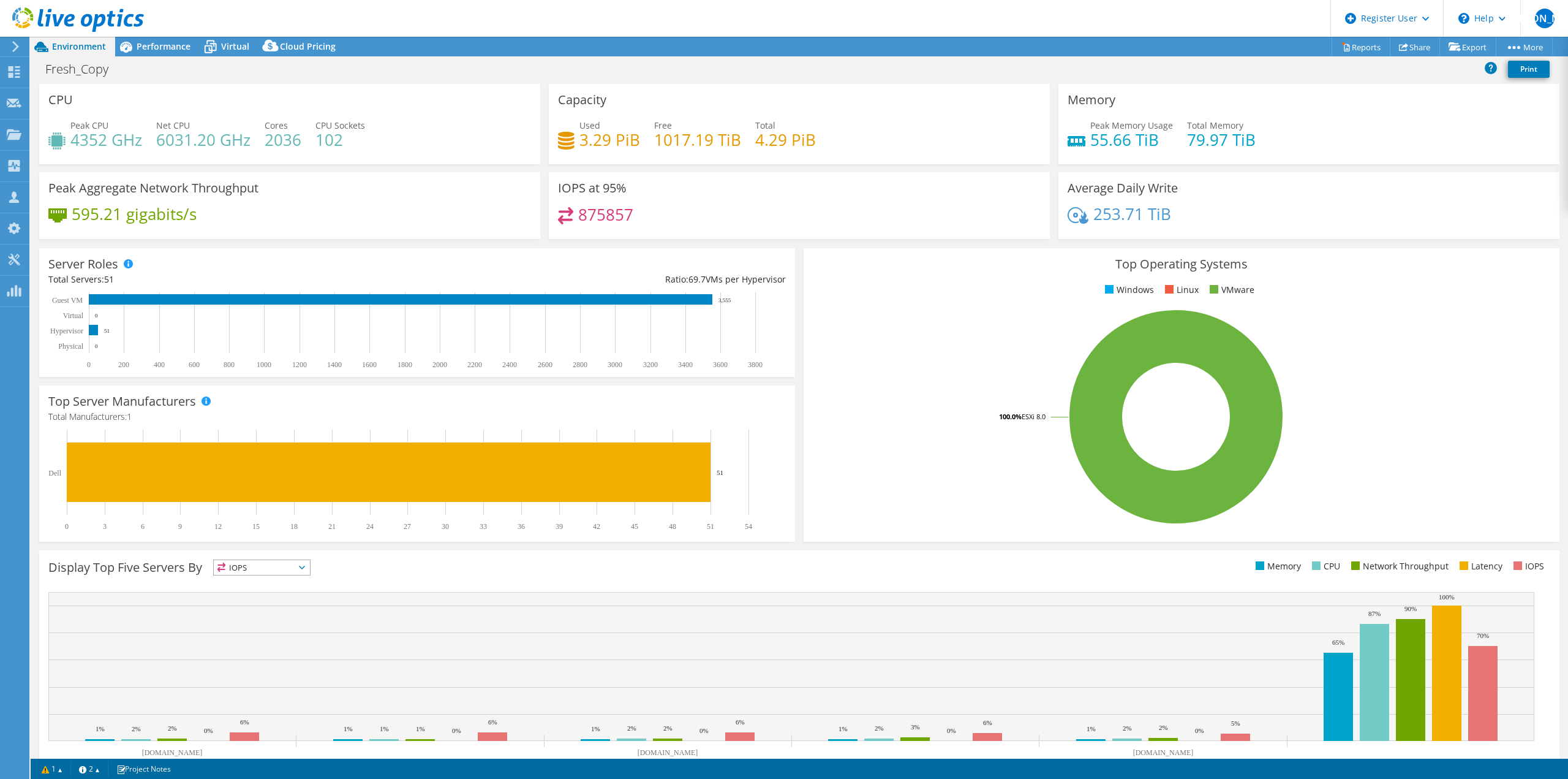
click at [33, 19] on use at bounding box center [78, 19] width 132 height 24
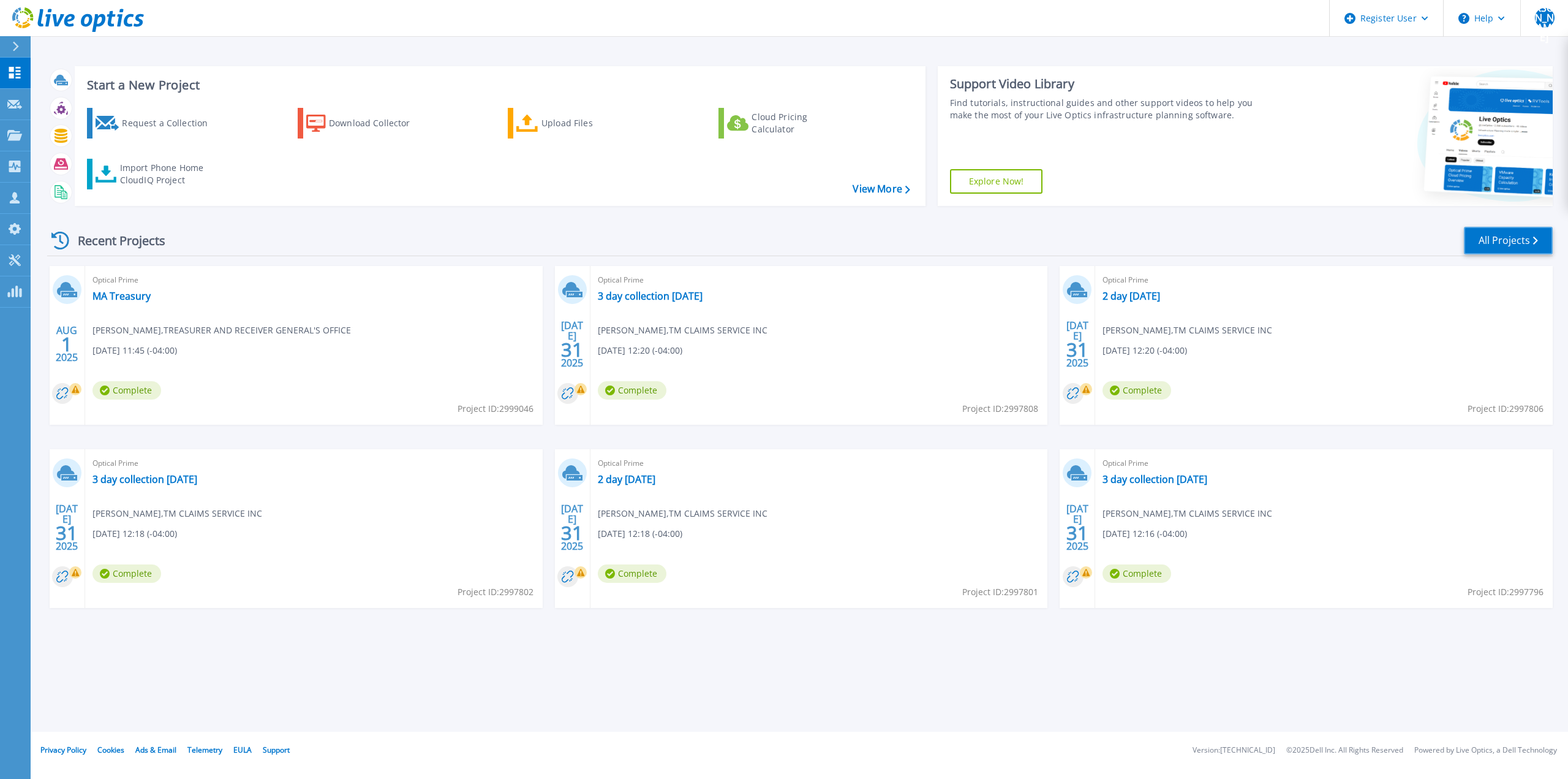
click at [1501, 250] on link "All Projects" at bounding box center [1508, 240] width 89 height 27
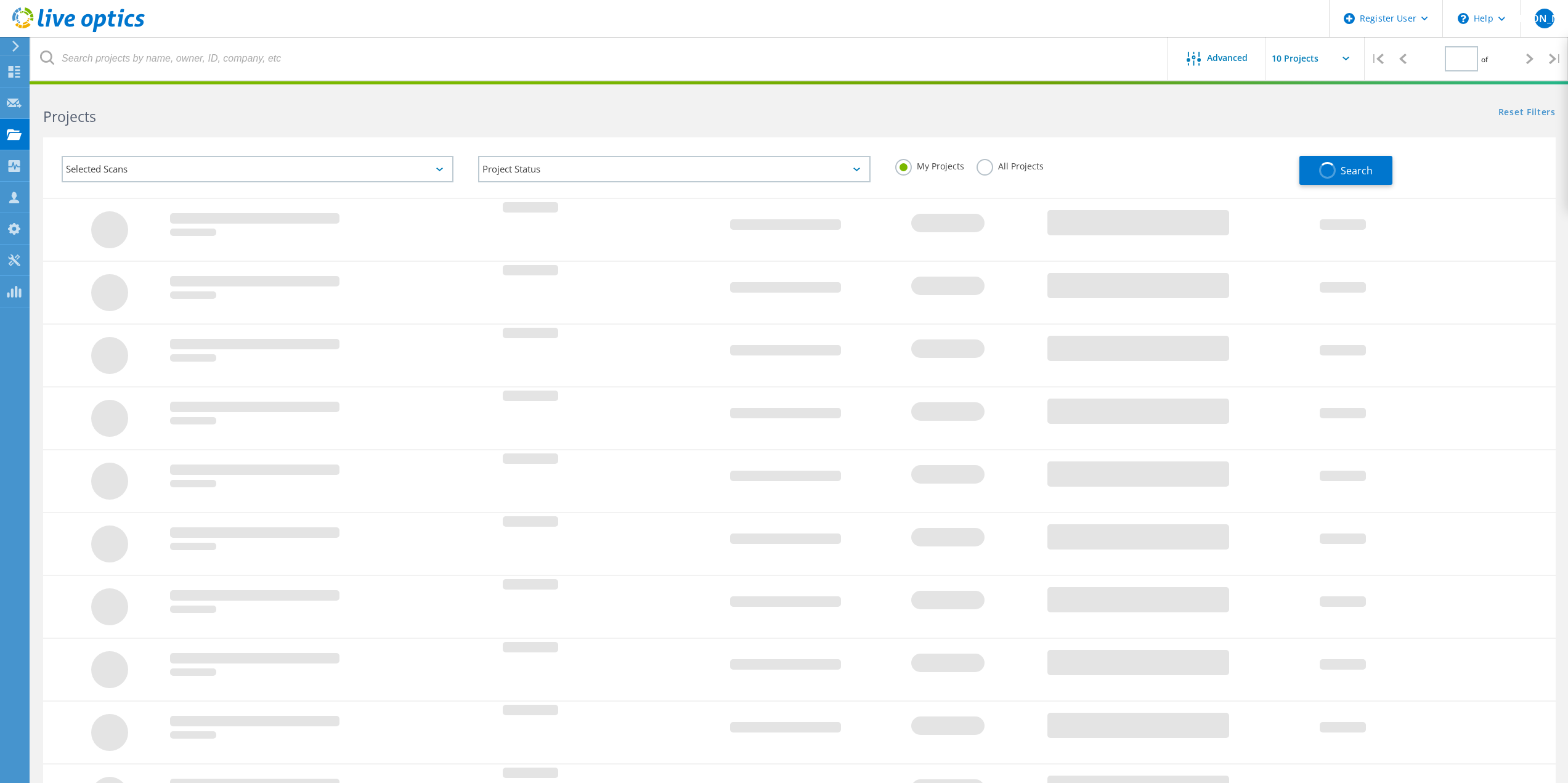
type input "1"
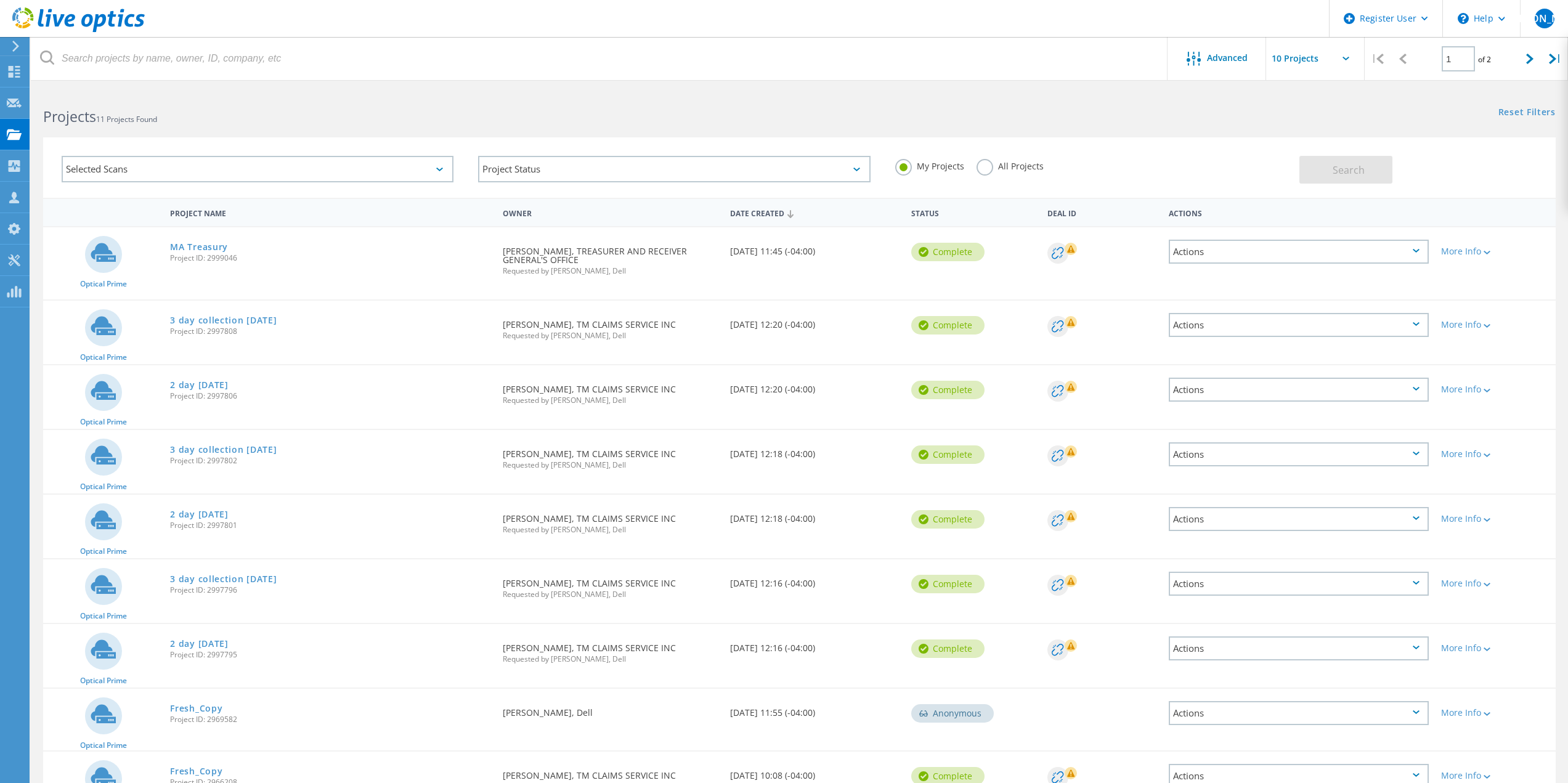
click at [762, 212] on div "Date Created" at bounding box center [815, 213] width 182 height 23
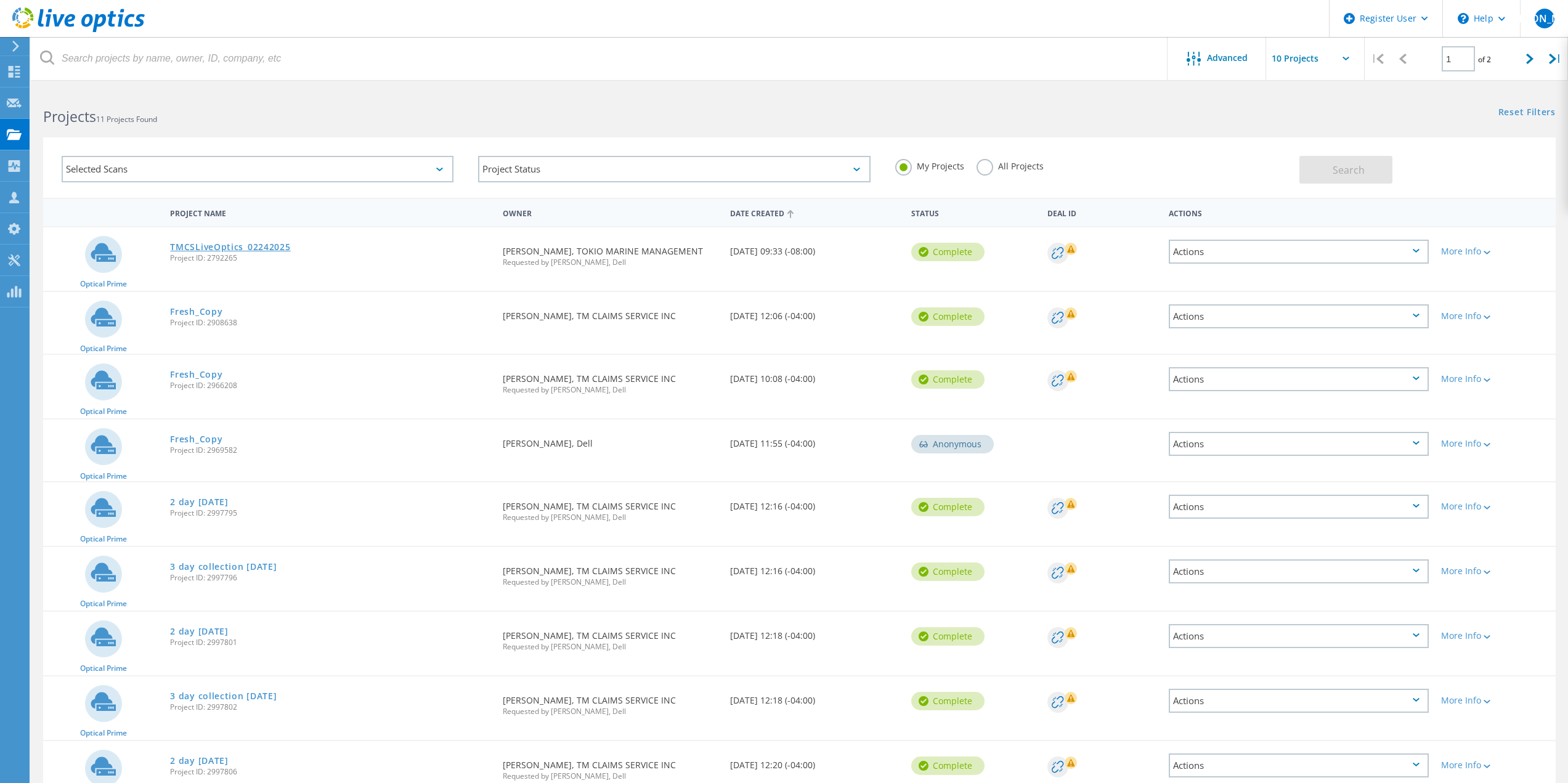
click at [261, 243] on link "TMCSLiveOptics_02242025" at bounding box center [230, 247] width 120 height 9
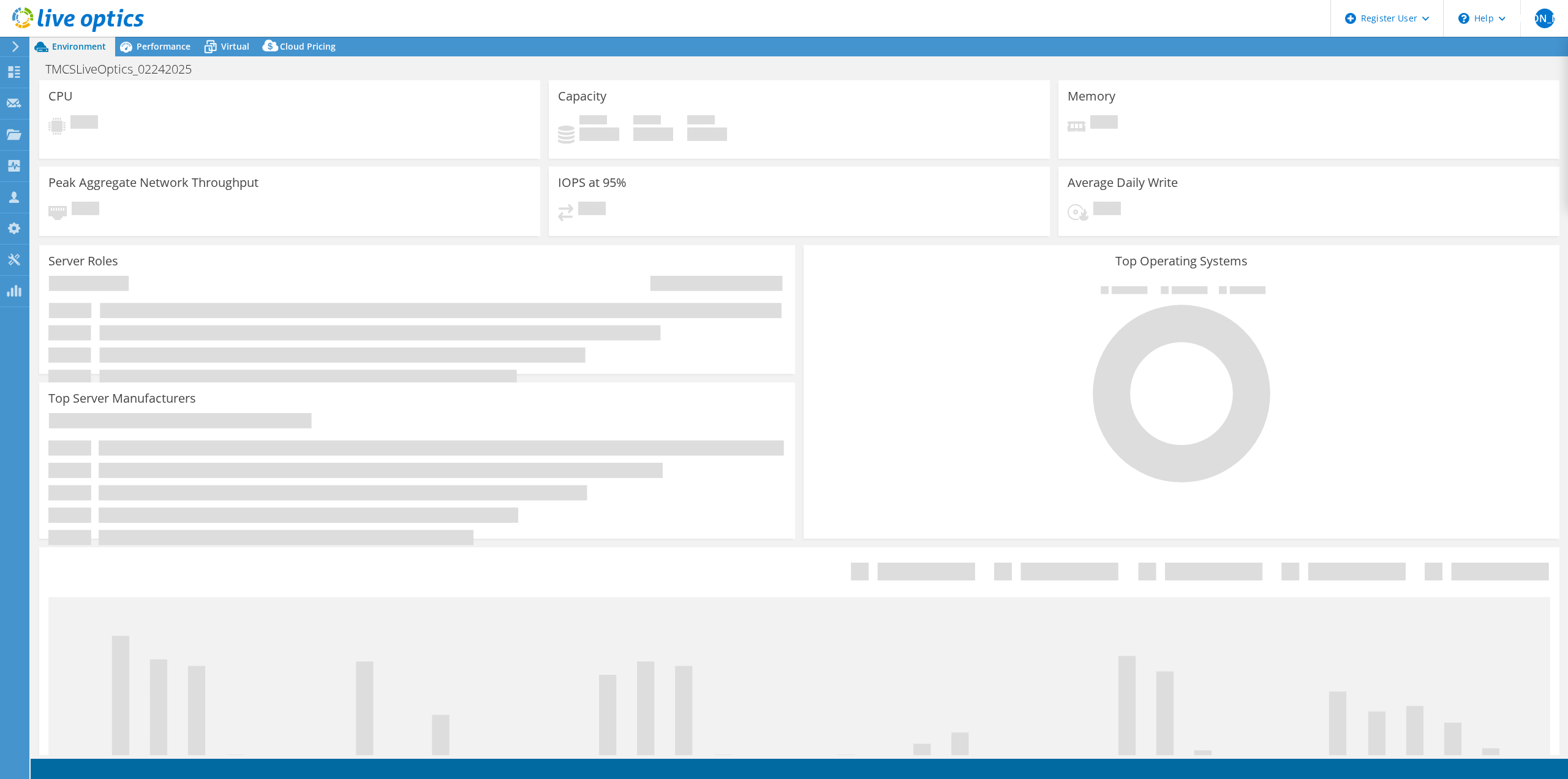
select select "USWest"
select select "USD"
